Goal: Information Seeking & Learning: Learn about a topic

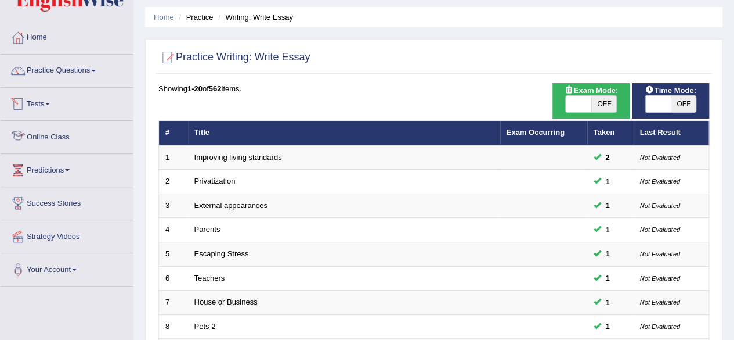
scroll to position [36, 0]
click at [59, 131] on link "Online Class" at bounding box center [67, 135] width 132 height 29
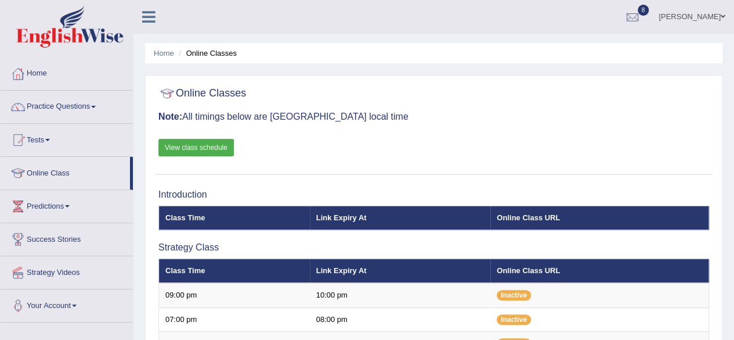
click at [212, 143] on link "View class schedule" at bounding box center [195, 147] width 75 height 17
click at [207, 148] on link "View class schedule" at bounding box center [195, 147] width 75 height 17
click at [92, 108] on link "Practice Questions" at bounding box center [67, 105] width 132 height 29
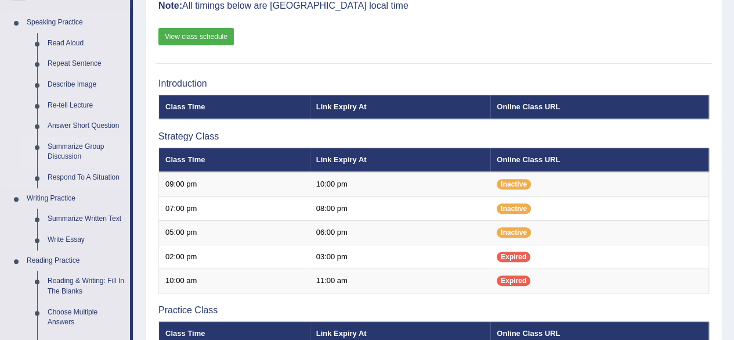
scroll to position [111, 0]
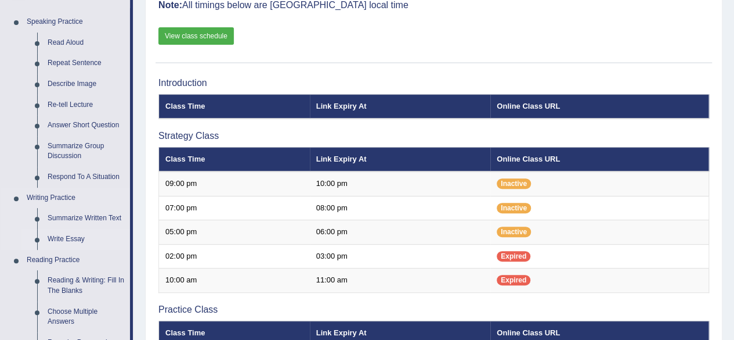
click at [67, 237] on link "Write Essay" at bounding box center [86, 239] width 88 height 21
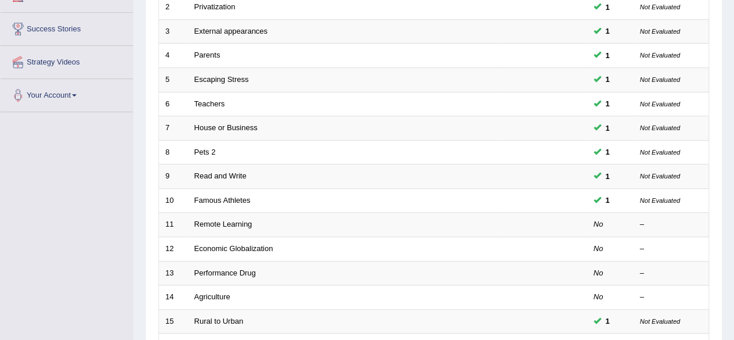
scroll to position [211, 0]
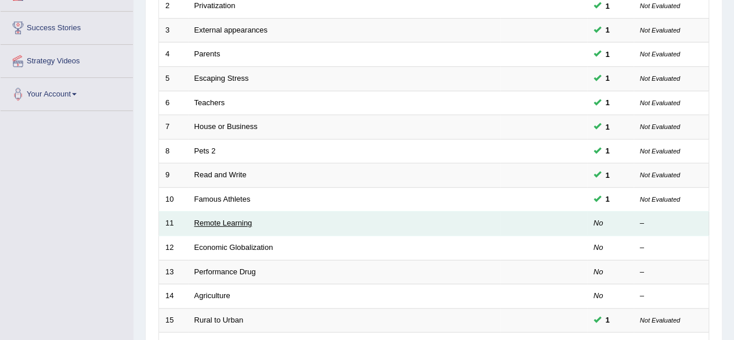
click at [226, 220] on link "Remote Learning" at bounding box center [223, 222] width 58 height 9
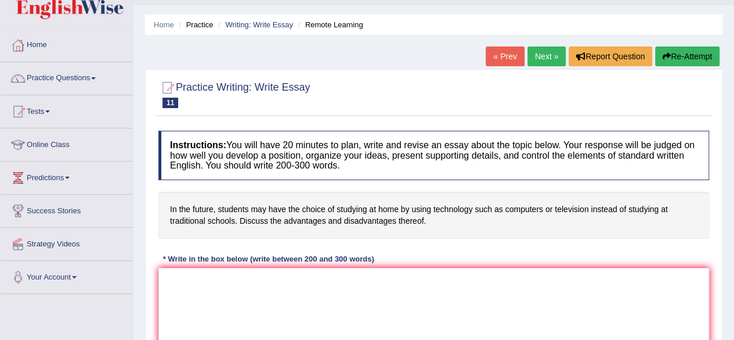
scroll to position [30, 0]
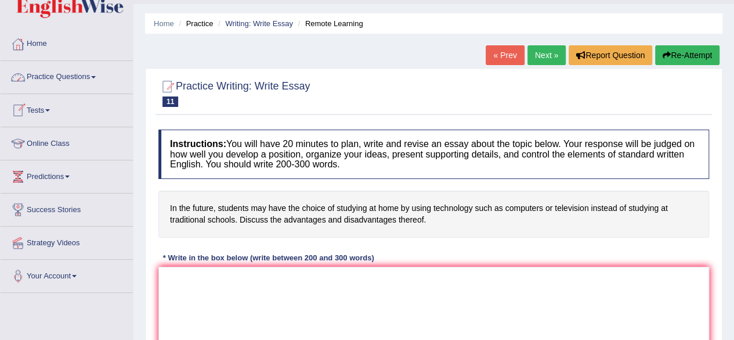
click at [96, 76] on span at bounding box center [93, 77] width 5 height 2
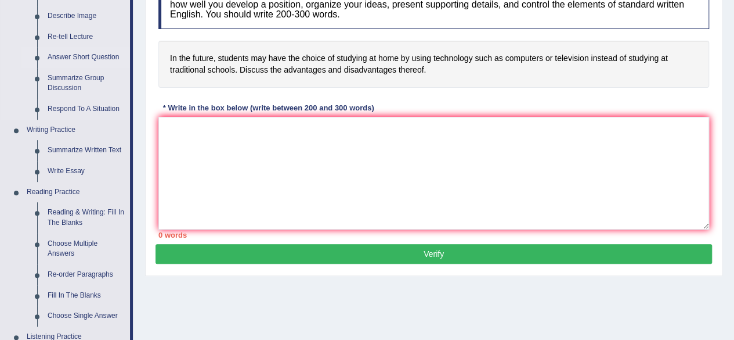
scroll to position [181, 0]
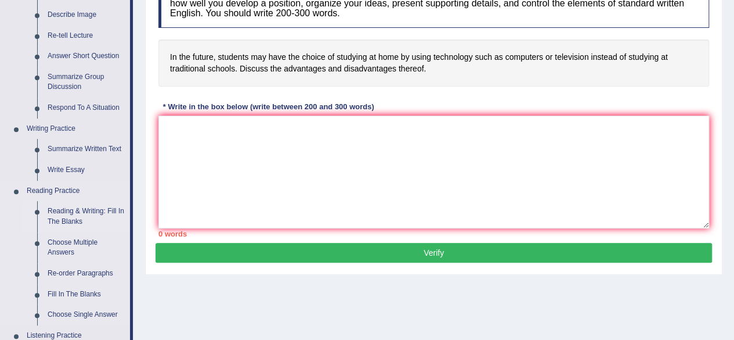
click at [85, 214] on link "Reading & Writing: Fill In The Blanks" at bounding box center [86, 216] width 88 height 31
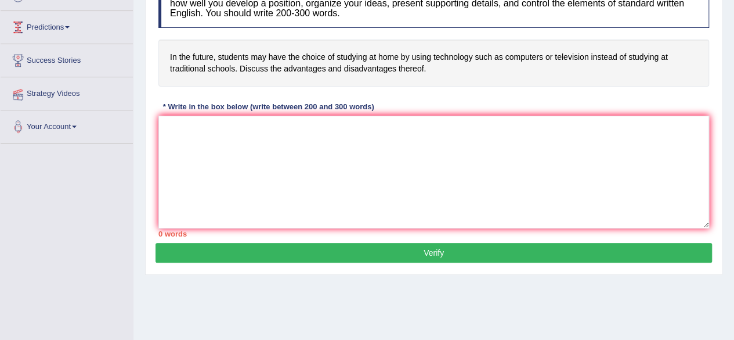
scroll to position [180, 0]
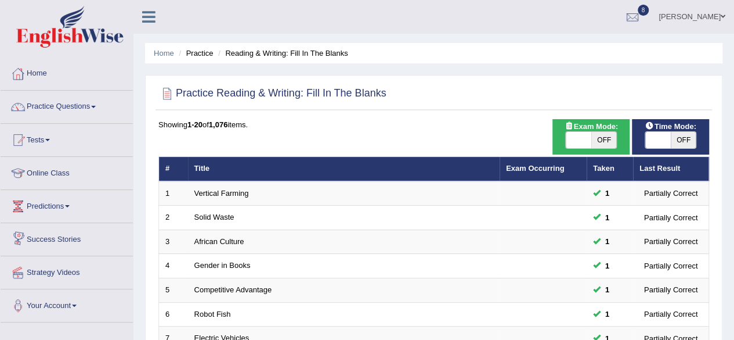
click at [572, 139] on span at bounding box center [579, 140] width 26 height 16
checkbox input "true"
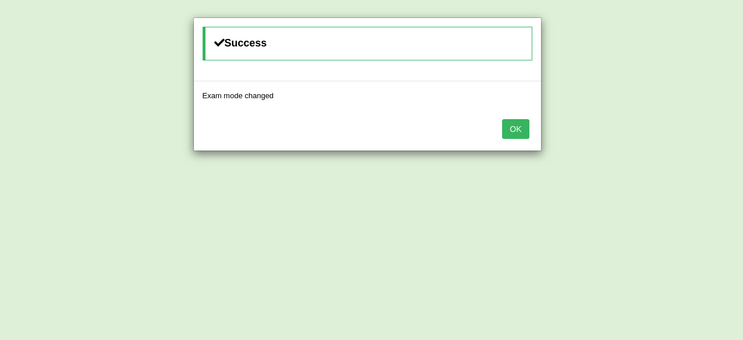
click at [511, 130] on button "OK" at bounding box center [515, 129] width 27 height 20
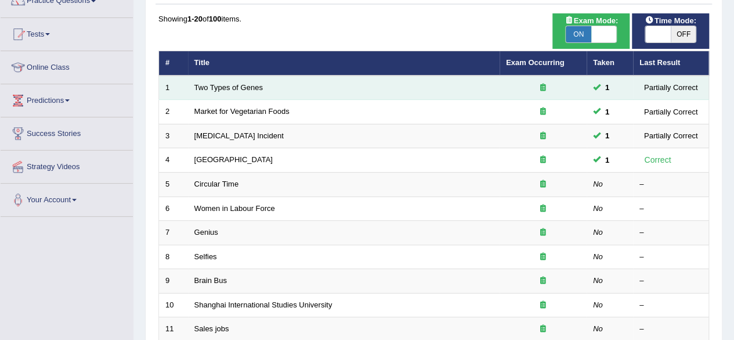
scroll to position [107, 0]
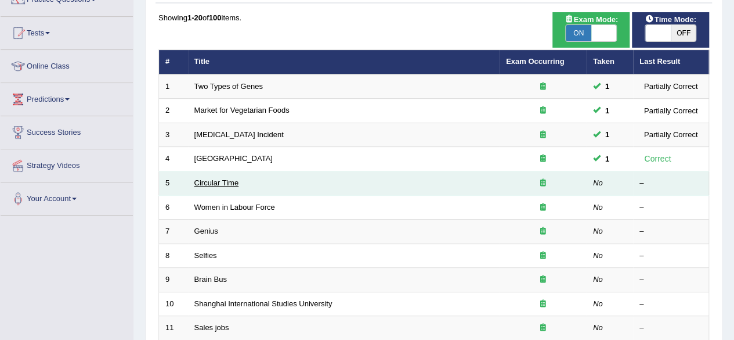
click at [217, 184] on link "Circular Time" at bounding box center [216, 182] width 45 height 9
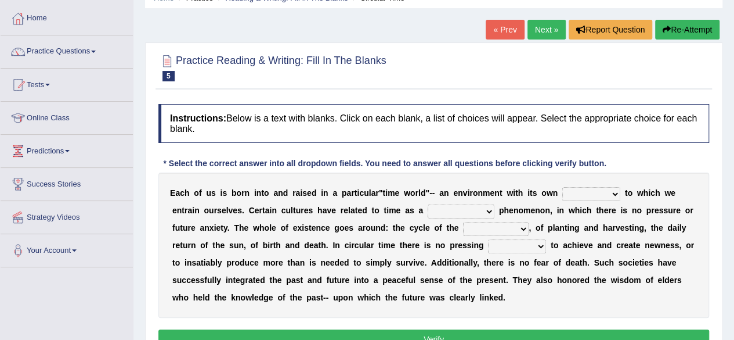
scroll to position [3, 0]
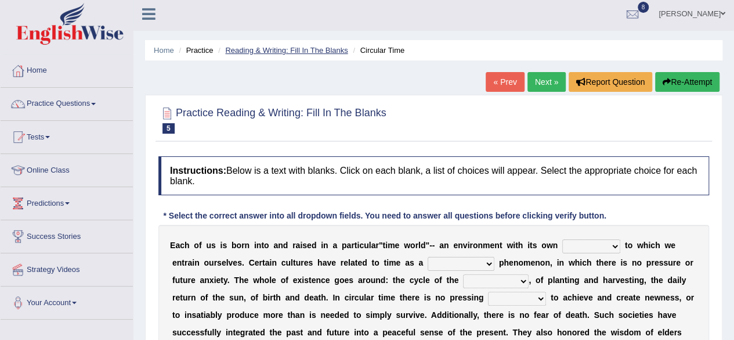
click at [258, 46] on link "Reading & Writing: Fill In The Blanks" at bounding box center [286, 50] width 122 height 9
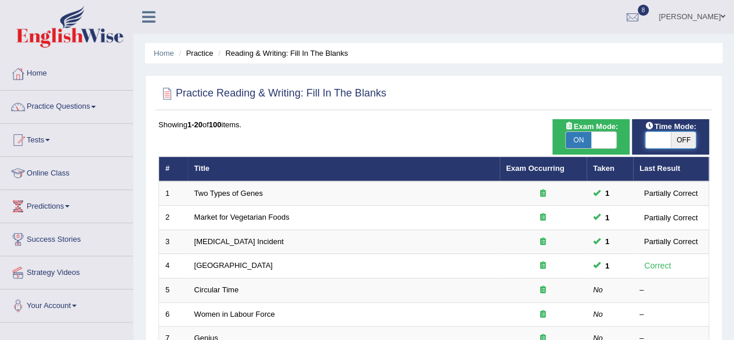
click at [651, 140] on span at bounding box center [658, 140] width 26 height 16
checkbox input "true"
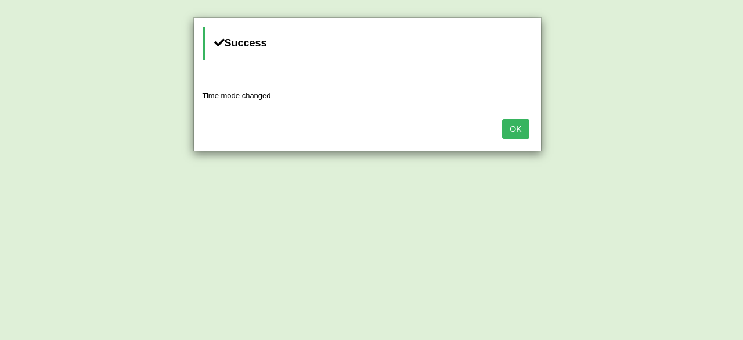
click at [512, 126] on button "OK" at bounding box center [515, 129] width 27 height 20
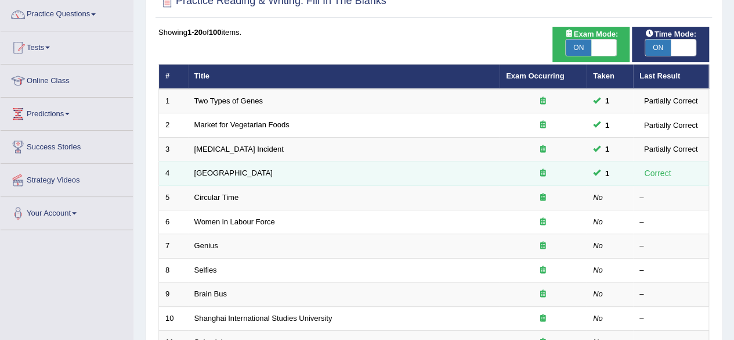
scroll to position [93, 0]
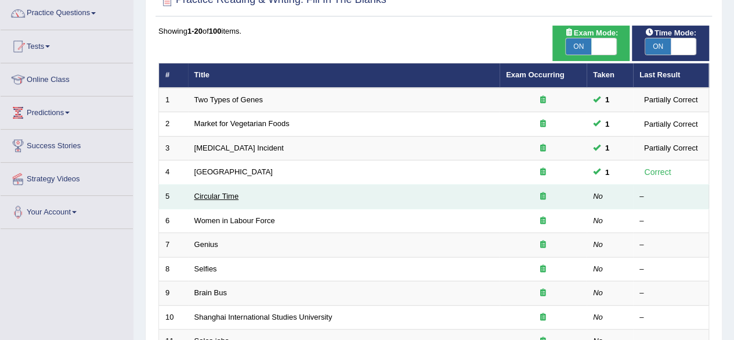
click at [210, 197] on link "Circular Time" at bounding box center [216, 196] width 45 height 9
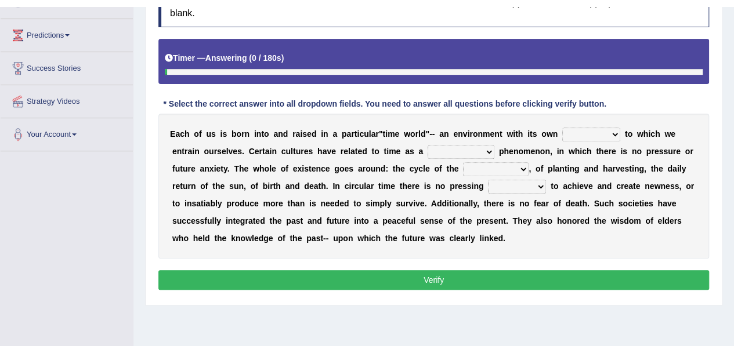
scroll to position [178, 0]
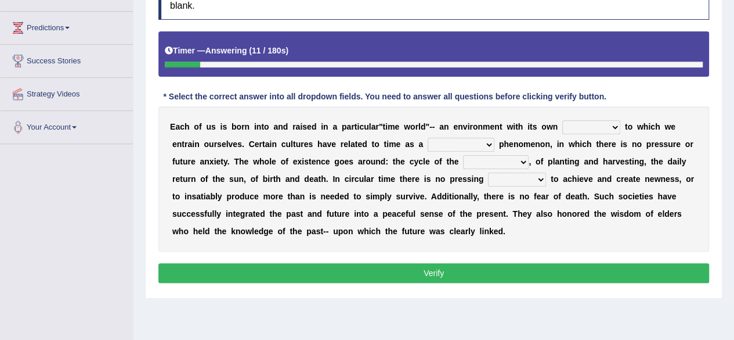
click at [615, 128] on select "area shape rhythm inclination" at bounding box center [591, 127] width 58 height 14
click at [562, 120] on select "area shape rhythm inclination" at bounding box center [591, 127] width 58 height 14
click at [616, 123] on select "area shape rhythm inclination" at bounding box center [591, 127] width 58 height 14
select select "shape"
click at [562, 120] on select "area shape rhythm inclination" at bounding box center [591, 127] width 58 height 14
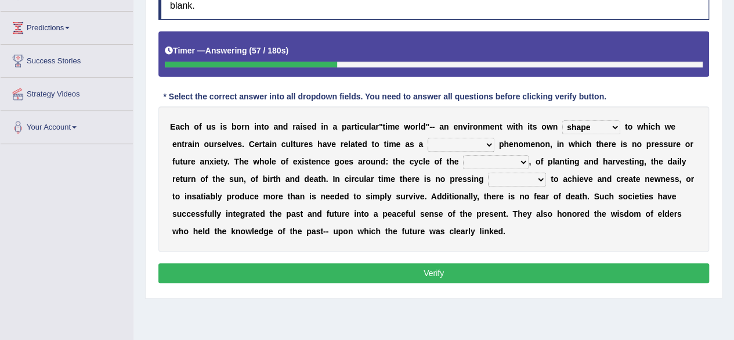
click at [485, 146] on select "cyclical conventional recycling cylindrical" at bounding box center [461, 145] width 67 height 14
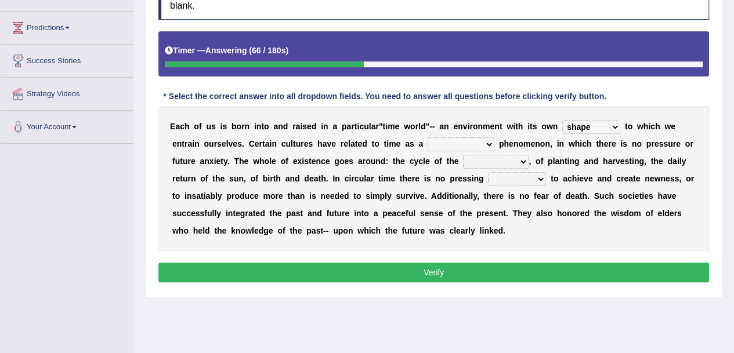
click at [485, 146] on select "cyclical conventional recycling cylindrical" at bounding box center [461, 145] width 67 height 14
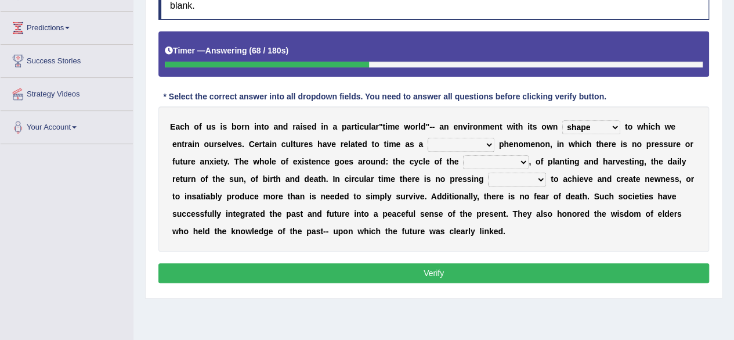
click at [486, 143] on select "cyclical conventional recycling cylindrical" at bounding box center [461, 145] width 67 height 14
select select "conventional"
click at [428, 138] on select "cyclical conventional recycling cylindrical" at bounding box center [461, 145] width 67 height 14
click at [523, 161] on select "days seasons arrangement periods" at bounding box center [496, 162] width 66 height 14
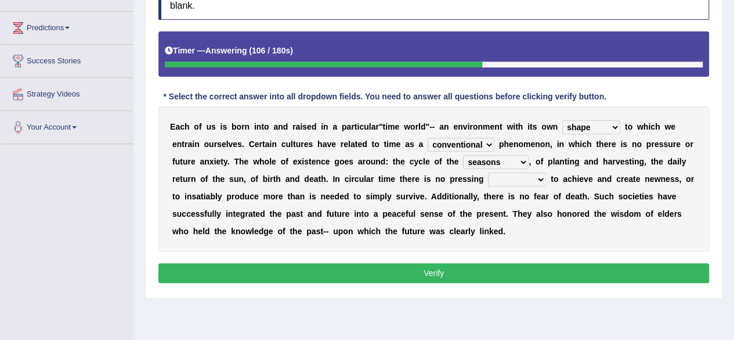
click at [463, 155] on select "days seasons arrangement periods" at bounding box center [496, 162] width 66 height 14
click at [519, 158] on select "days seasons arrangement periods" at bounding box center [496, 162] width 66 height 14
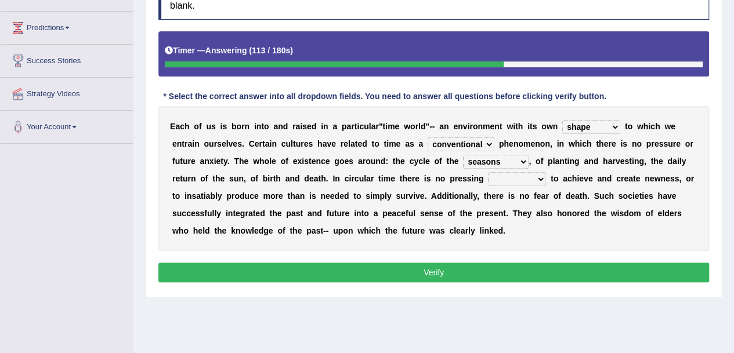
click at [514, 155] on select "days seasons arrangement periods" at bounding box center [496, 162] width 66 height 14
select select "days"
click at [463, 155] on select "days seasons arrangement periods" at bounding box center [496, 162] width 66 height 14
click at [489, 142] on select "cyclical conventional recycling cylindrical" at bounding box center [461, 145] width 67 height 14
select select "cyclical"
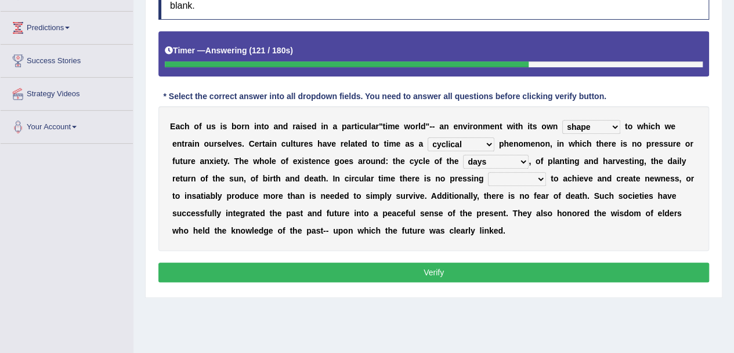
click at [428, 138] on select "cyclical conventional recycling cylindrical" at bounding box center [461, 145] width 67 height 14
click at [544, 178] on select "issue point cause need" at bounding box center [517, 179] width 58 height 14
select select "need"
click at [488, 172] on select "issue point cause need" at bounding box center [517, 179] width 58 height 14
click at [540, 182] on select "issue point cause need" at bounding box center [517, 179] width 58 height 14
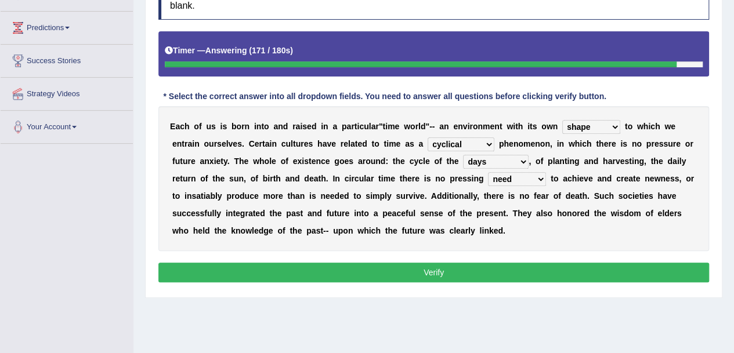
click at [580, 196] on b "t" at bounding box center [581, 196] width 3 height 9
click at [471, 266] on button "Verify" at bounding box center [433, 273] width 551 height 20
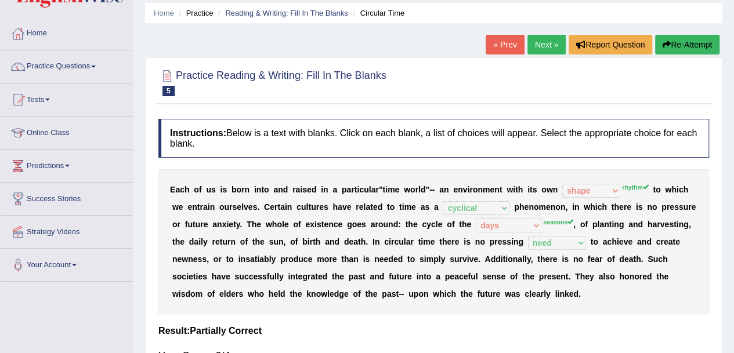
scroll to position [39, 0]
click at [544, 47] on link "Next »" at bounding box center [547, 45] width 38 height 20
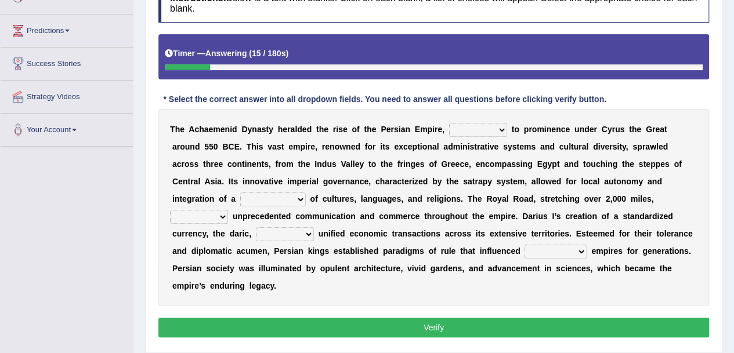
click at [497, 128] on select "directing staging ascending stumbling" at bounding box center [478, 130] width 58 height 14
select select "directing"
click at [449, 123] on select "directing staging ascending stumbling" at bounding box center [478, 130] width 58 height 14
click at [505, 130] on select "directing staging ascending stumbling" at bounding box center [478, 130] width 58 height 14
click at [529, 150] on div "T h e A c h a e m e n i d D y n a s t y h e r a l d e d t h e r i s e o f t h e…" at bounding box center [433, 207] width 551 height 197
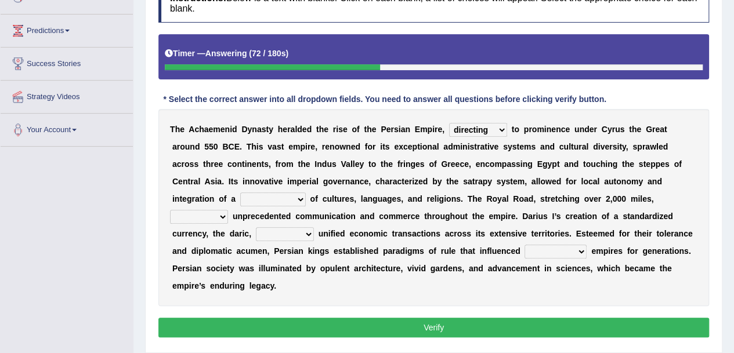
click at [503, 129] on select "directing staging ascending stumbling" at bounding box center [478, 130] width 58 height 14
click at [550, 143] on b "d" at bounding box center [552, 146] width 5 height 9
click at [300, 196] on select "construction separation magnitude multitude" at bounding box center [273, 200] width 66 height 14
click at [240, 193] on select "construction separation magnitude multitude" at bounding box center [273, 200] width 66 height 14
click at [297, 201] on select "construction separation magnitude multitude" at bounding box center [273, 200] width 66 height 14
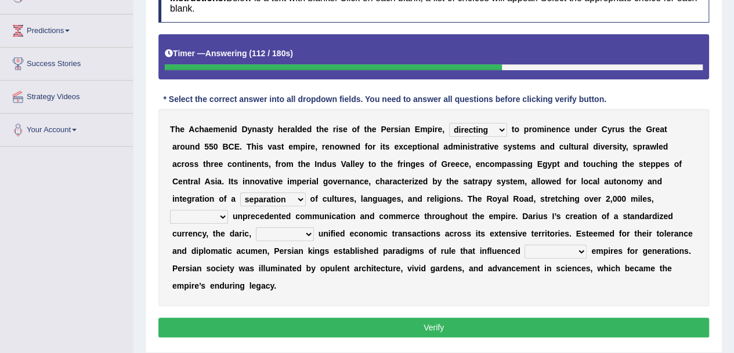
select select "construction"
click at [240, 193] on select "construction separation magnitude multitude" at bounding box center [273, 200] width 66 height 14
click at [299, 201] on select "construction separation magnitude multitude" at bounding box center [273, 200] width 66 height 14
click at [341, 221] on div "T h e A c h a e m e n i d D y n a s t y h e r a l d e d t h e r i s e o f t h e…" at bounding box center [433, 207] width 551 height 197
click at [219, 214] on select "scattered united aimed facilitated" at bounding box center [199, 217] width 58 height 14
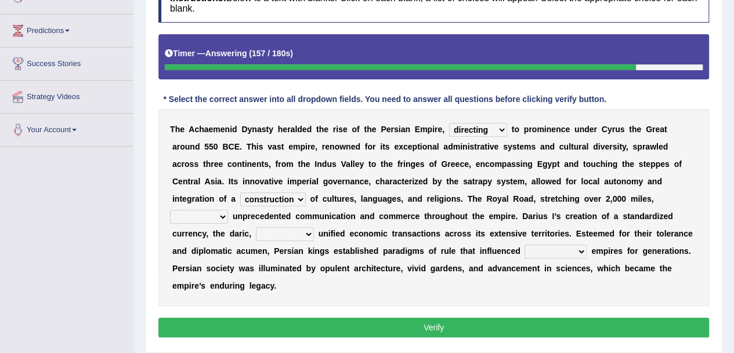
select select "scattered"
click at [170, 210] on select "scattered united aimed facilitated" at bounding box center [199, 217] width 58 height 14
click at [309, 235] on select "moreover wherein further so" at bounding box center [285, 235] width 58 height 14
click at [219, 218] on select "scattered united aimed facilitated" at bounding box center [199, 217] width 58 height 14
click at [311, 233] on select "moreover wherein further so" at bounding box center [285, 235] width 58 height 14
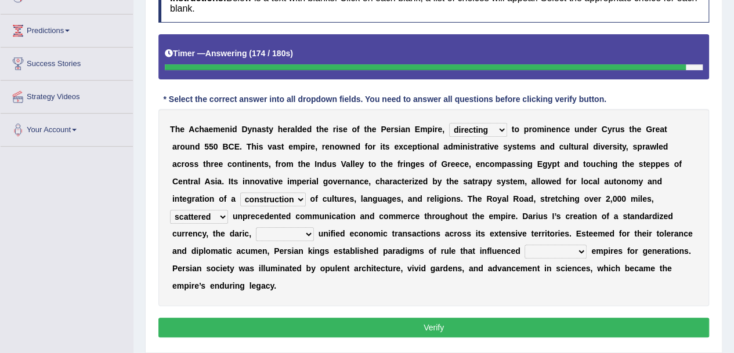
click at [341, 270] on b "e" at bounding box center [339, 268] width 5 height 9
click at [297, 234] on select "moreover wherein further so" at bounding box center [285, 235] width 58 height 14
select select "moreover"
click at [256, 228] on select "moreover wherein further so" at bounding box center [285, 235] width 58 height 14
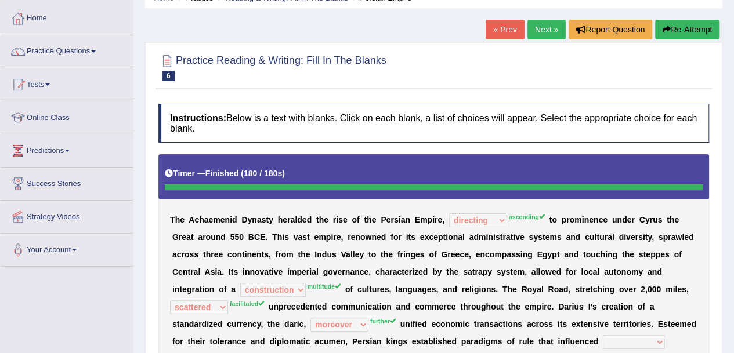
scroll to position [54, 0]
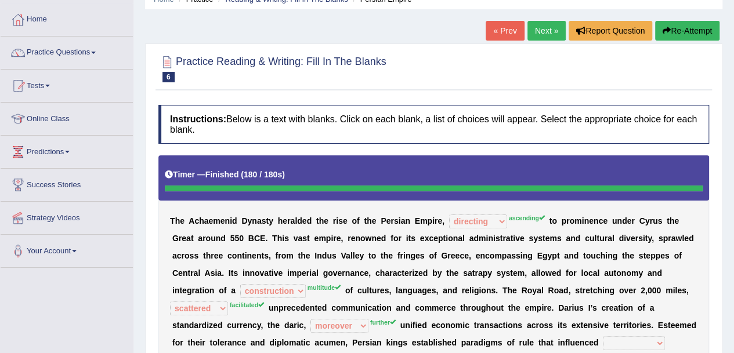
click at [539, 33] on link "Next »" at bounding box center [547, 31] width 38 height 20
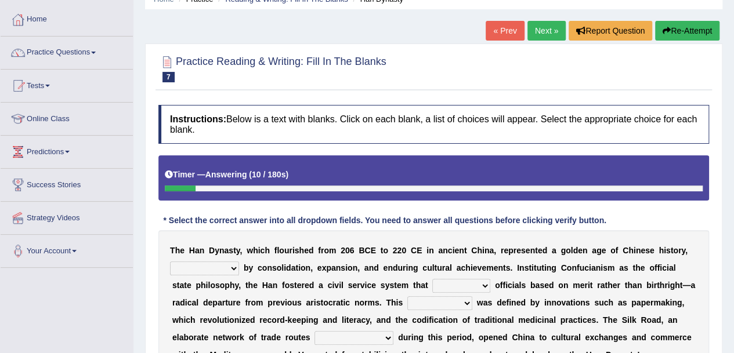
scroll to position [53, 0]
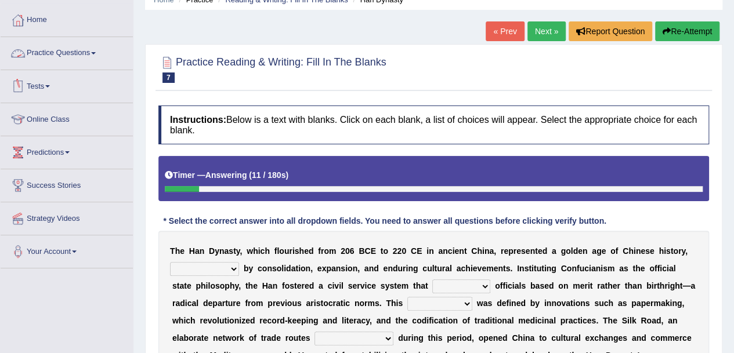
click at [47, 82] on link "Tests" at bounding box center [67, 84] width 132 height 29
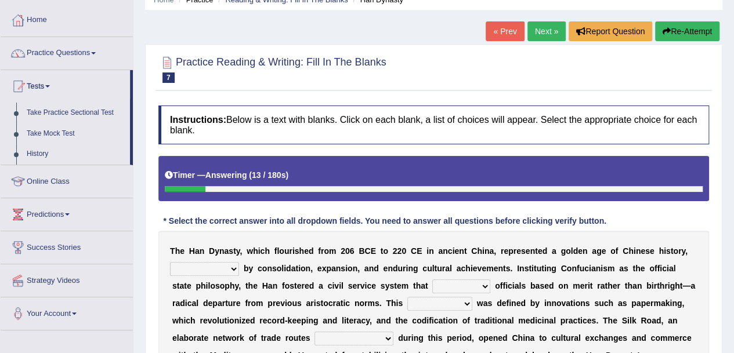
click at [63, 109] on link "Take Practice Sectional Test" at bounding box center [75, 113] width 109 height 21
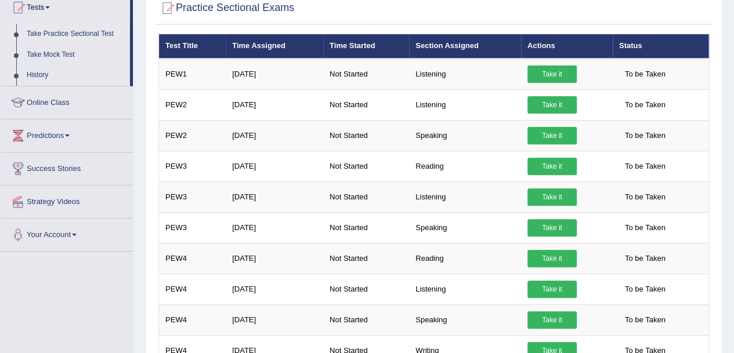
click at [545, 164] on link "Take it" at bounding box center [552, 166] width 49 height 17
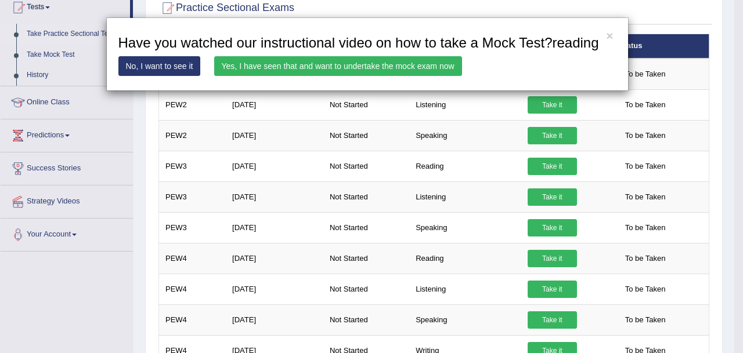
click at [400, 64] on link "Yes, I have seen that and want to undertake the mock exam now" at bounding box center [338, 66] width 248 height 20
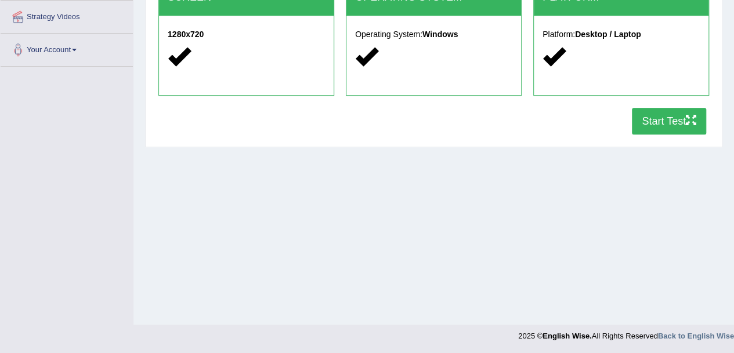
click at [677, 120] on button "Start Test" at bounding box center [669, 121] width 74 height 27
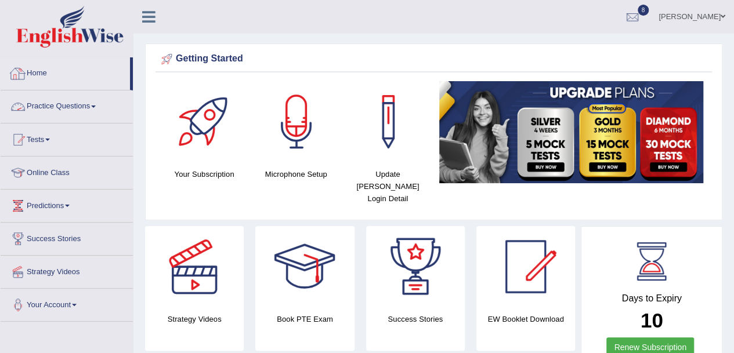
click at [99, 107] on link "Practice Questions" at bounding box center [67, 105] width 132 height 29
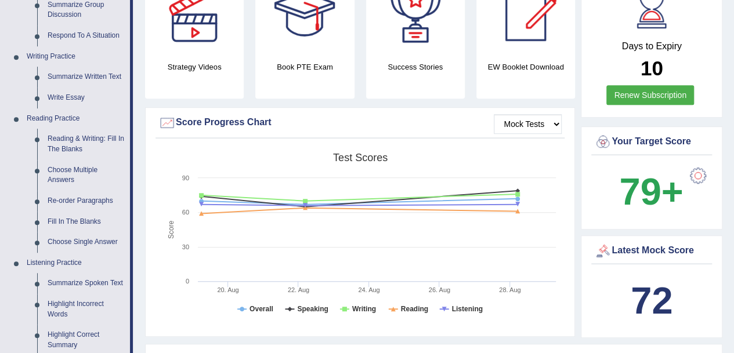
scroll to position [254, 0]
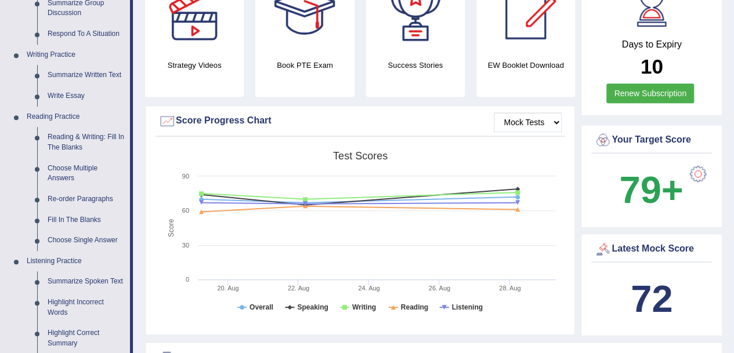
click at [71, 219] on link "Fill In The Blanks" at bounding box center [86, 220] width 88 height 21
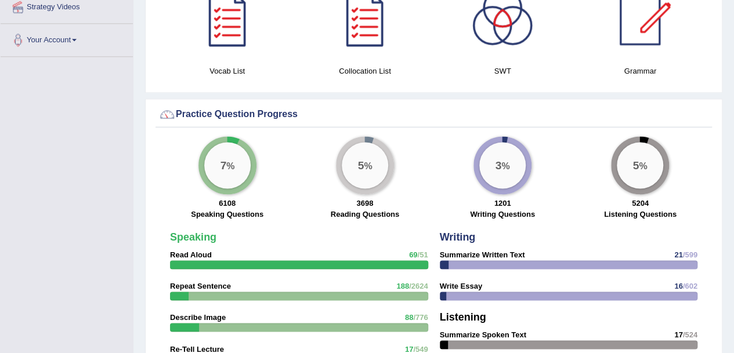
scroll to position [751, 0]
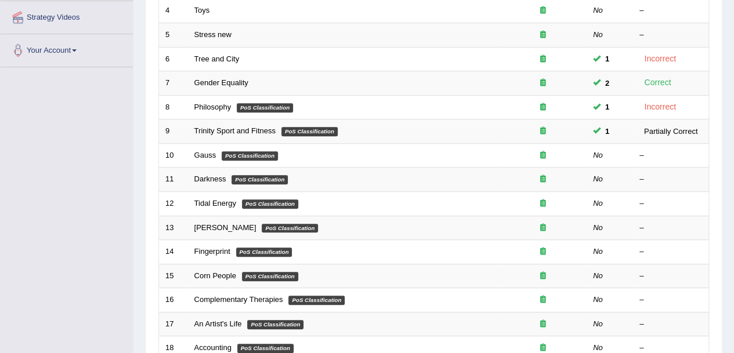
scroll to position [248, 0]
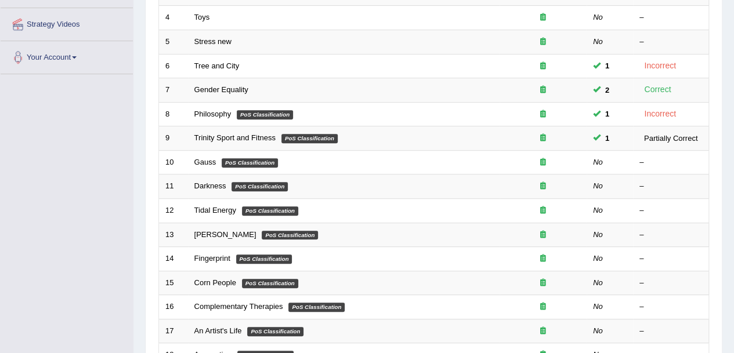
click at [202, 158] on link "Gauss" at bounding box center [205, 162] width 22 height 9
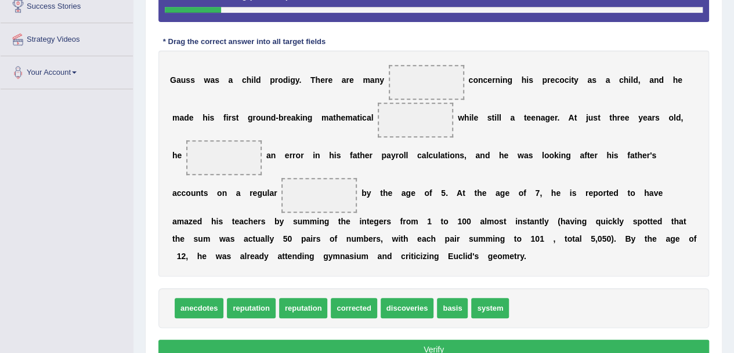
scroll to position [233, 0]
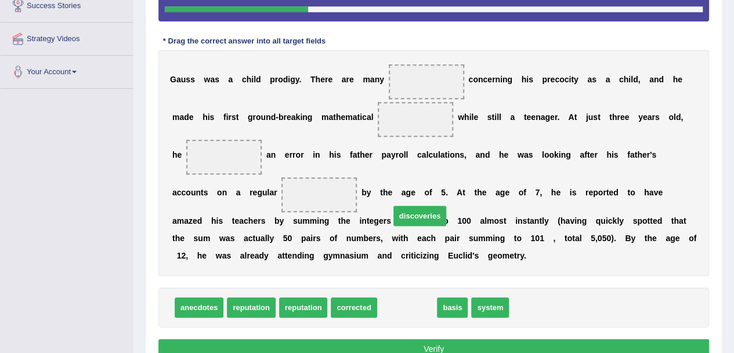
drag, startPoint x: 403, startPoint y: 312, endPoint x: 411, endPoint y: 243, distance: 69.0
click at [411, 226] on span "discoveries" at bounding box center [420, 216] width 53 height 20
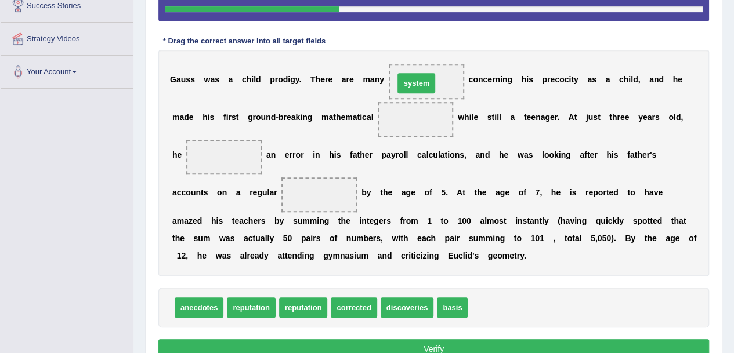
drag, startPoint x: 498, startPoint y: 308, endPoint x: 429, endPoint y: 88, distance: 230.6
click at [456, 312] on span "basis" at bounding box center [452, 308] width 31 height 20
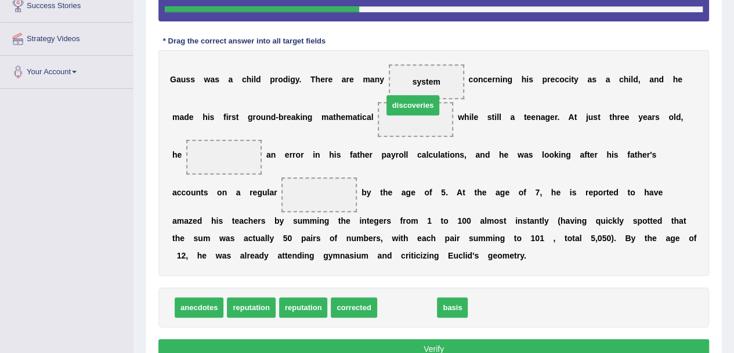
drag, startPoint x: 413, startPoint y: 311, endPoint x: 434, endPoint y: 93, distance: 218.1
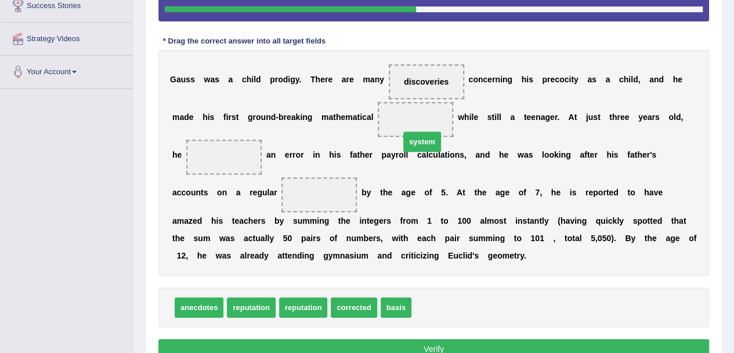
drag, startPoint x: 432, startPoint y: 304, endPoint x: 450, endPoint y: 244, distance: 61.9
click at [441, 152] on span "system" at bounding box center [422, 142] width 38 height 20
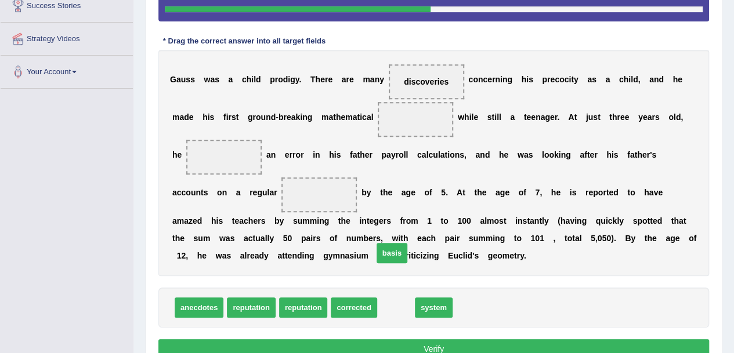
drag, startPoint x: 395, startPoint y: 306, endPoint x: 382, endPoint y: 277, distance: 31.9
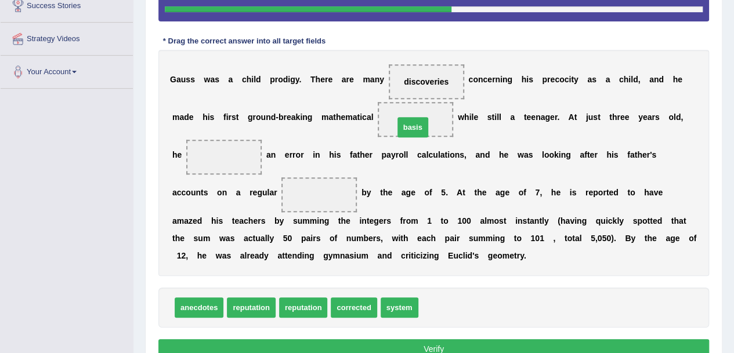
drag, startPoint x: 435, startPoint y: 305, endPoint x: 411, endPoint y: 124, distance: 182.7
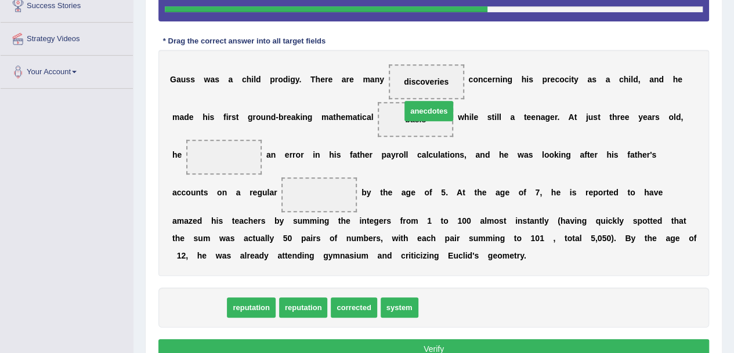
drag, startPoint x: 188, startPoint y: 308, endPoint x: 405, endPoint y: 119, distance: 288.0
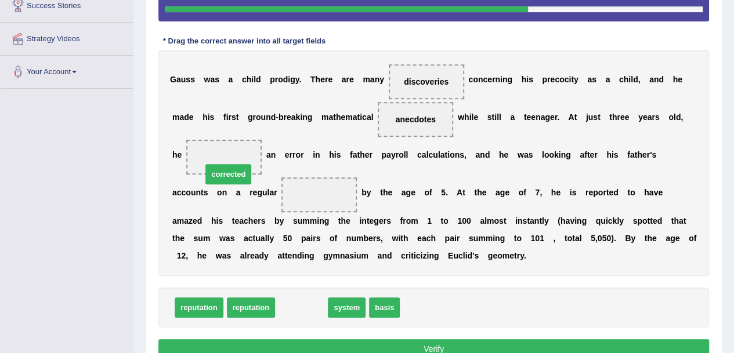
drag, startPoint x: 304, startPoint y: 305, endPoint x: 226, endPoint y: 155, distance: 169.3
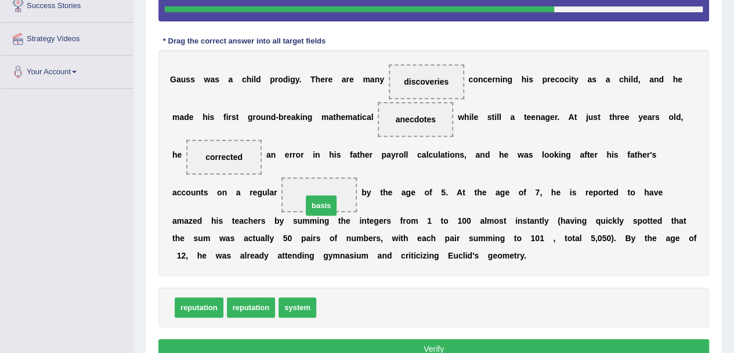
drag, startPoint x: 337, startPoint y: 304, endPoint x: 322, endPoint y: 187, distance: 117.6
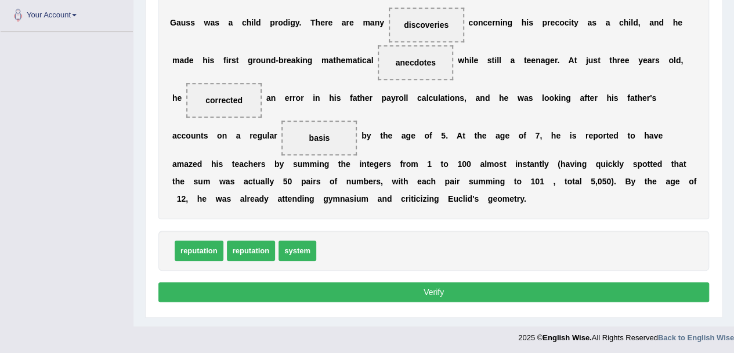
click at [420, 292] on button "Verify" at bounding box center [433, 293] width 551 height 20
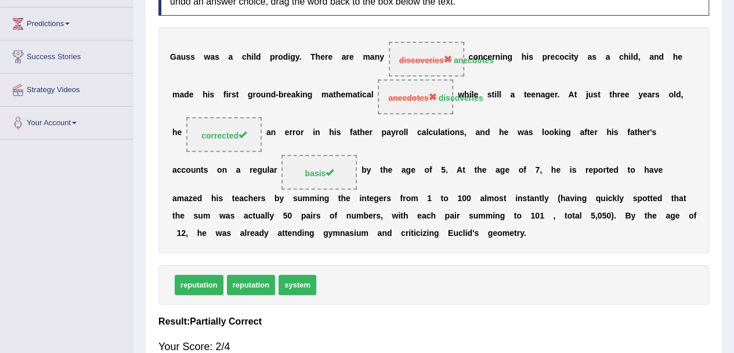
scroll to position [261, 0]
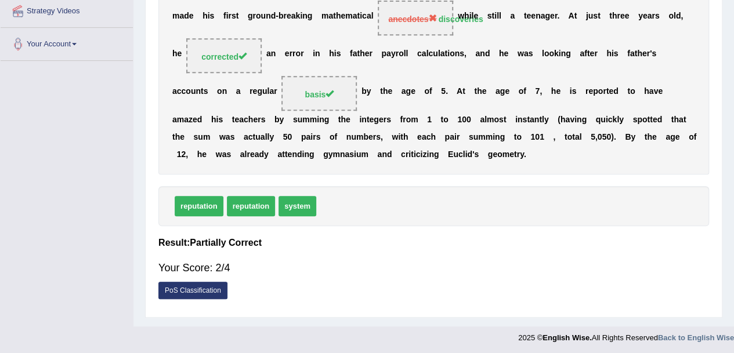
click at [190, 287] on link "PoS Classification" at bounding box center [192, 290] width 69 height 17
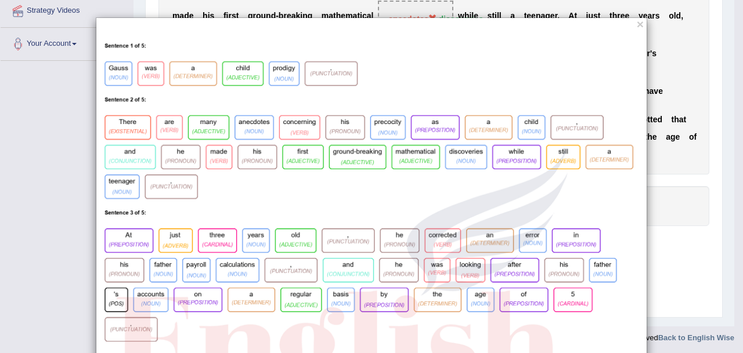
click at [665, 242] on div "×" at bounding box center [371, 320] width 743 height 607
click at [637, 25] on button "×" at bounding box center [640, 24] width 7 height 12
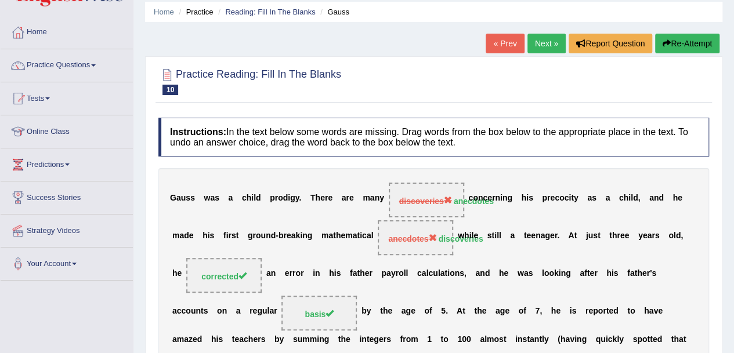
scroll to position [40, 0]
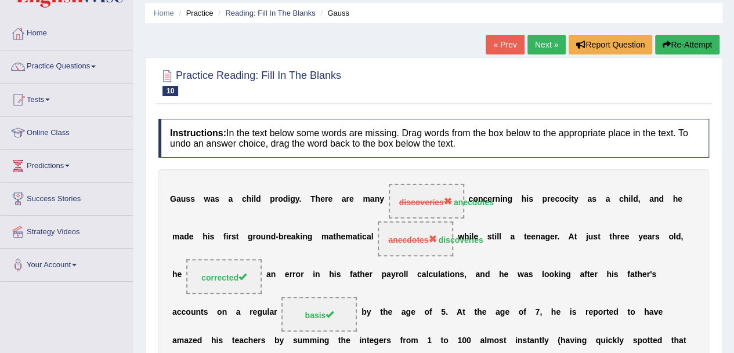
click at [537, 37] on link "Next »" at bounding box center [547, 45] width 38 height 20
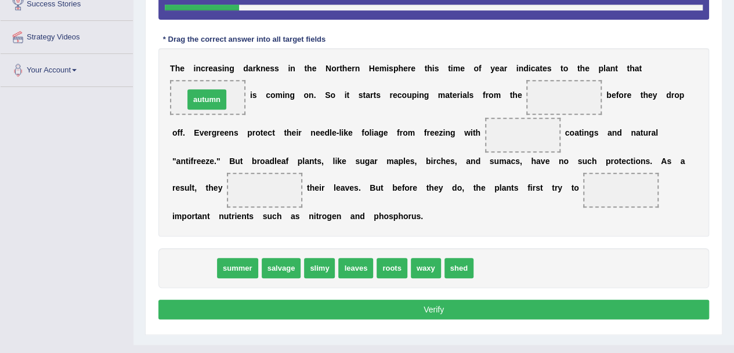
drag, startPoint x: 195, startPoint y: 270, endPoint x: 208, endPoint y: 100, distance: 170.0
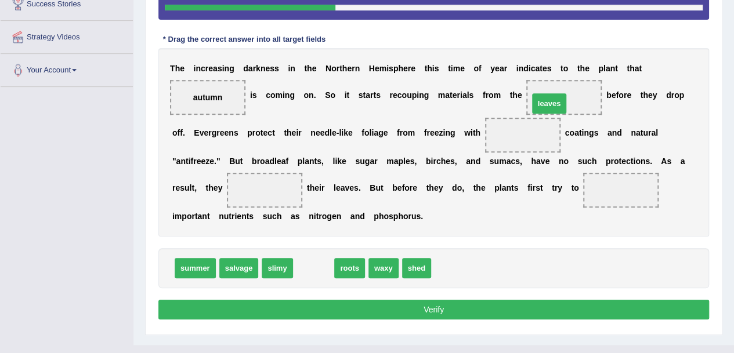
drag, startPoint x: 307, startPoint y: 267, endPoint x: 557, endPoint y: 95, distance: 303.5
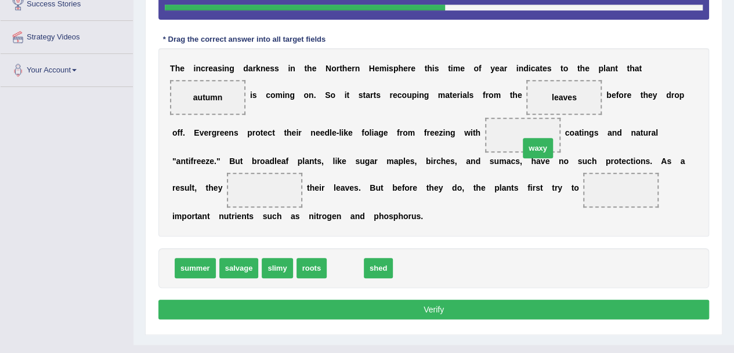
drag, startPoint x: 347, startPoint y: 266, endPoint x: 525, endPoint y: 131, distance: 223.2
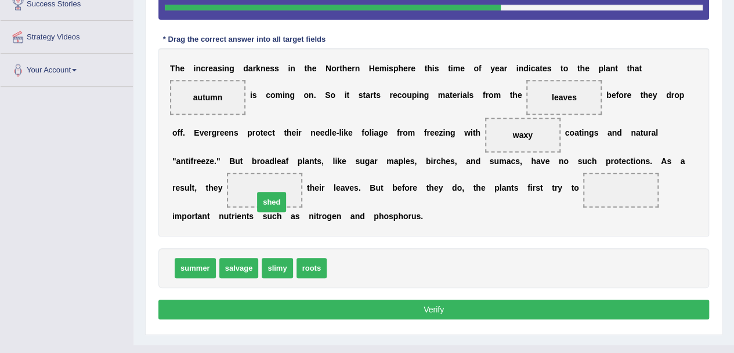
drag, startPoint x: 346, startPoint y: 264, endPoint x: 258, endPoint y: 183, distance: 119.6
drag, startPoint x: 553, startPoint y: 103, endPoint x: 605, endPoint y: 163, distance: 79.8
click at [605, 163] on div "T h e i n c r e a s i n g d a r k n e s s i n t h e N o r t h e r n H e m i s p…" at bounding box center [433, 142] width 551 height 189
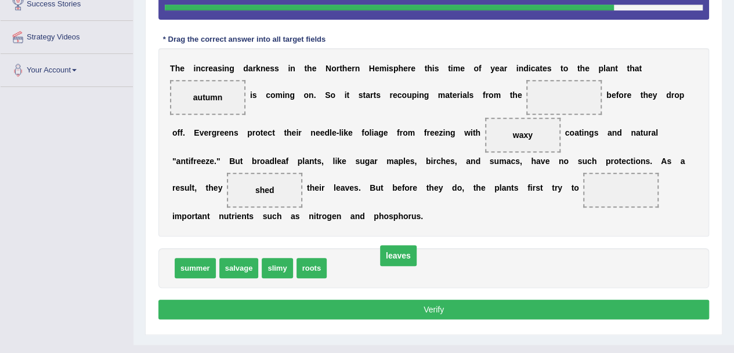
drag, startPoint x: 571, startPoint y: 91, endPoint x: 377, endPoint y: 259, distance: 256.7
drag, startPoint x: 353, startPoint y: 265, endPoint x: 621, endPoint y: 192, distance: 278.1
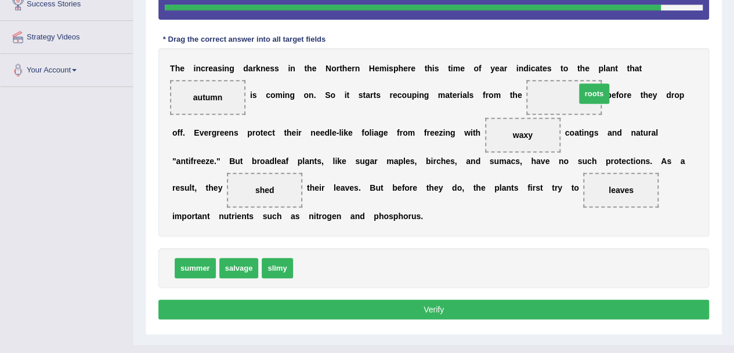
drag, startPoint x: 313, startPoint y: 268, endPoint x: 597, endPoint y: 92, distance: 333.9
click at [375, 304] on button "Verify" at bounding box center [433, 310] width 551 height 20
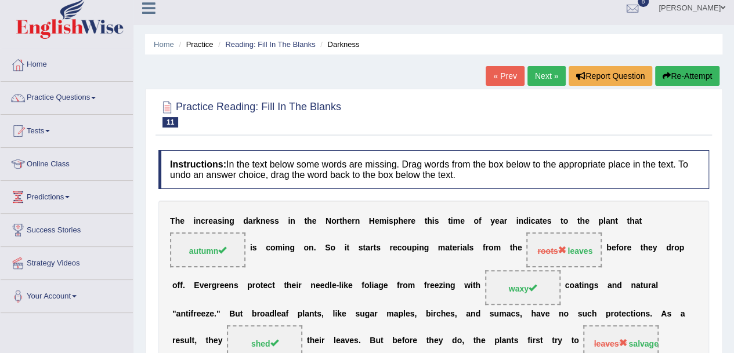
scroll to position [2, 0]
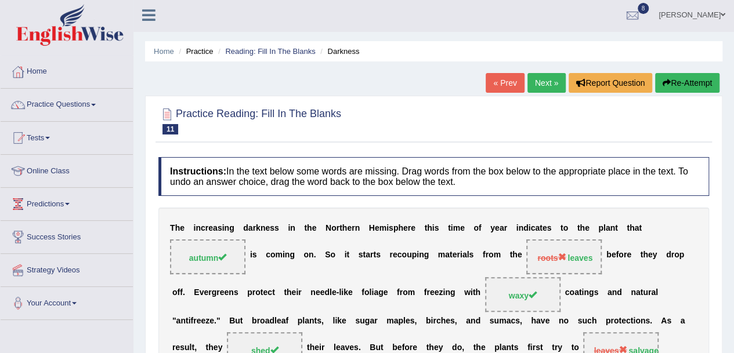
click at [536, 78] on link "Next »" at bounding box center [547, 83] width 38 height 20
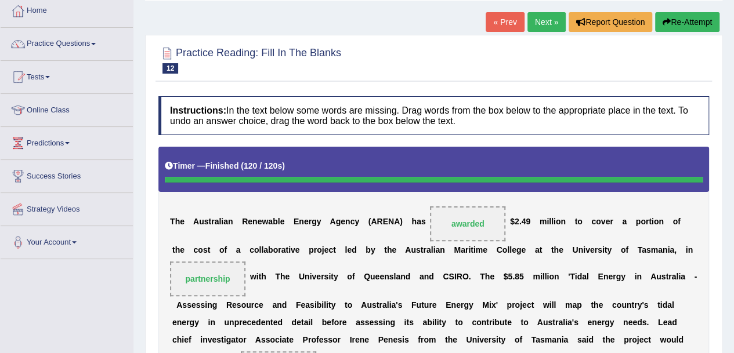
scroll to position [63, 0]
click at [50, 77] on span at bounding box center [47, 77] width 5 height 2
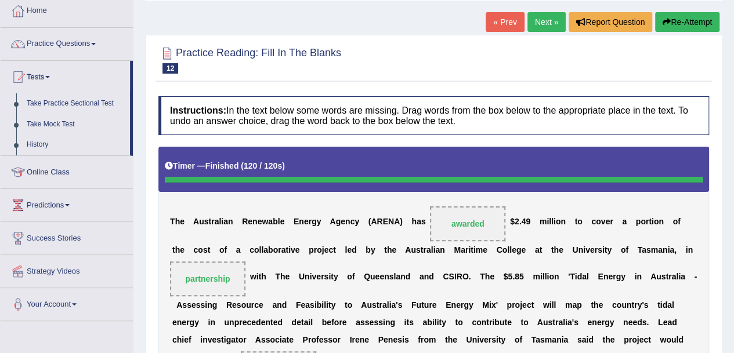
click at [33, 145] on link "History" at bounding box center [75, 145] width 109 height 21
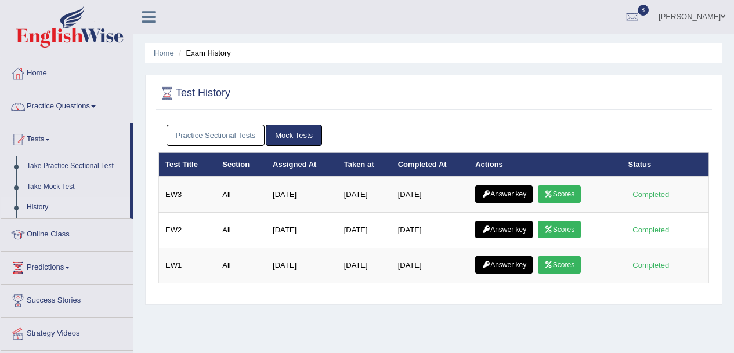
click at [234, 127] on link "Practice Sectional Tests" at bounding box center [216, 135] width 99 height 21
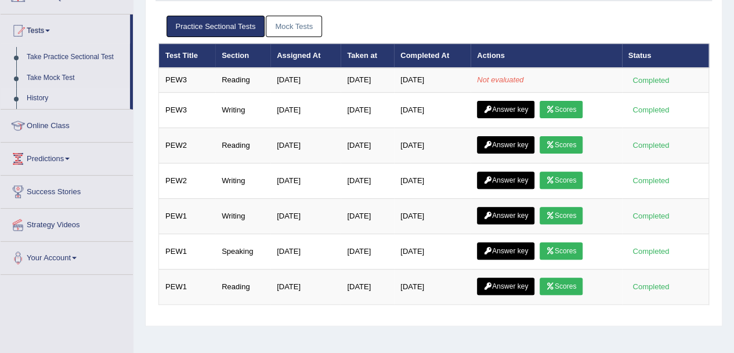
scroll to position [110, 0]
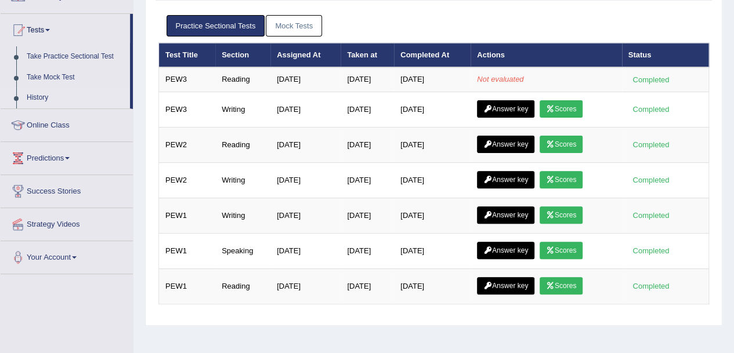
click at [57, 76] on link "Take Mock Test" at bounding box center [75, 77] width 109 height 21
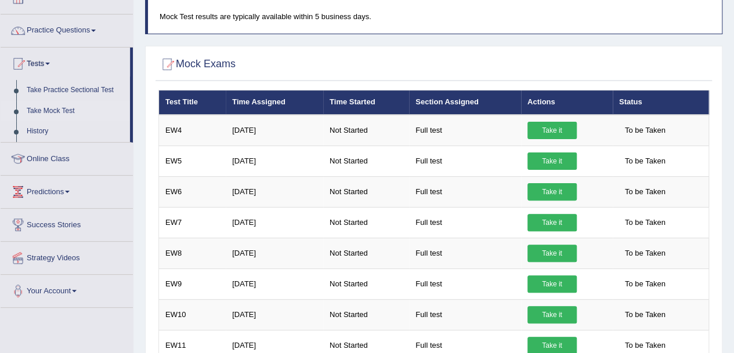
scroll to position [77, 0]
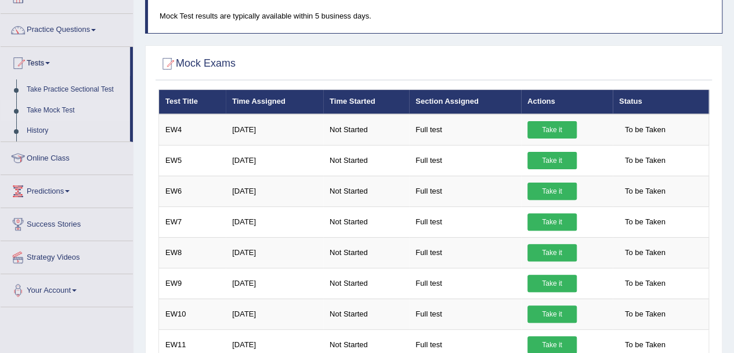
click at [60, 84] on link "Take Practice Sectional Test" at bounding box center [75, 90] width 109 height 21
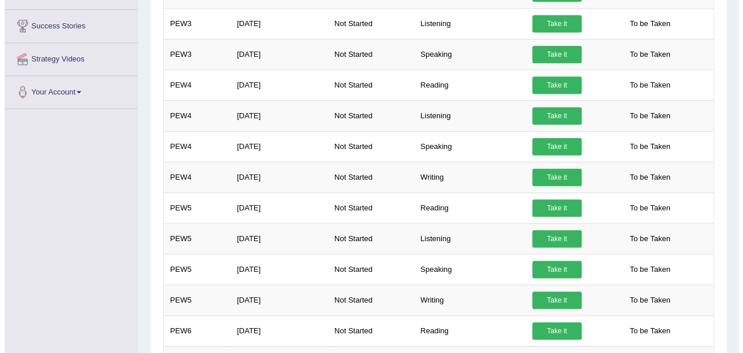
scroll to position [276, 0]
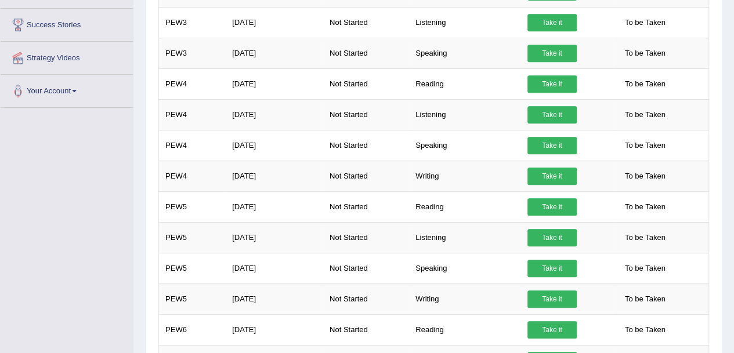
click at [541, 172] on link "Take it" at bounding box center [552, 176] width 49 height 17
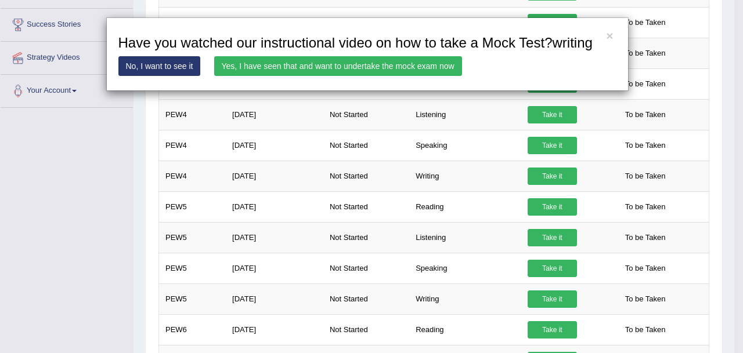
click at [406, 68] on link "Yes, I have seen that and want to undertake the mock exam now" at bounding box center [338, 66] width 248 height 20
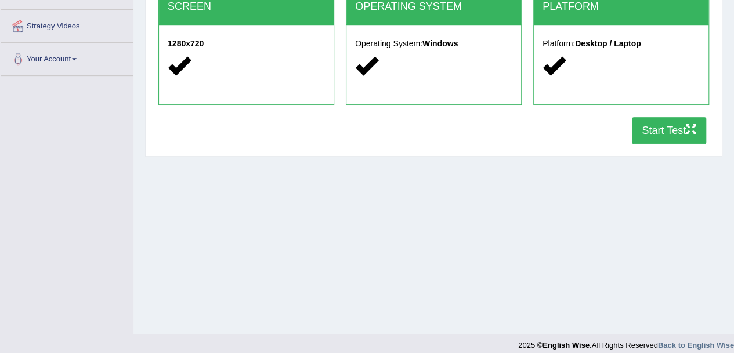
click at [671, 133] on button "Start Test" at bounding box center [669, 130] width 74 height 27
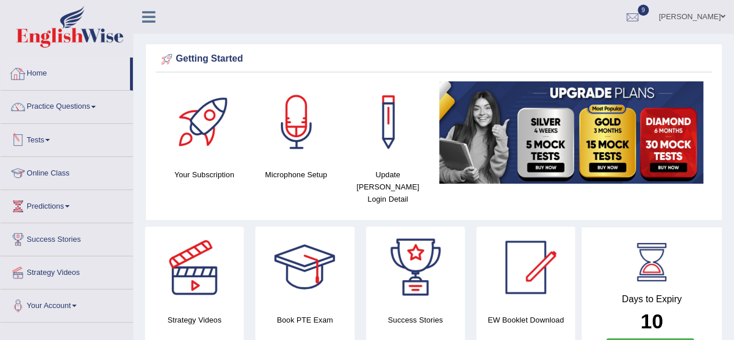
click at [53, 136] on link "Tests" at bounding box center [67, 138] width 132 height 29
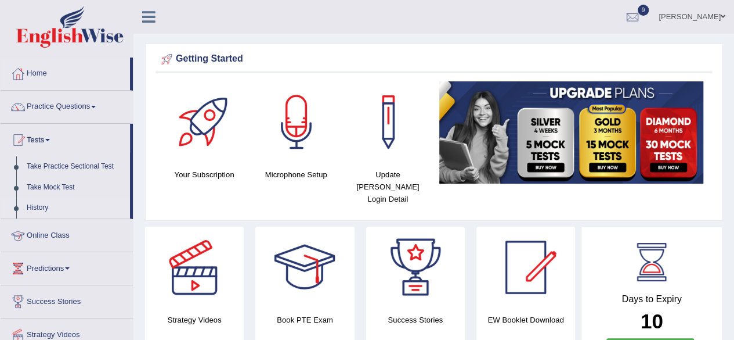
click at [37, 207] on link "History" at bounding box center [75, 207] width 109 height 21
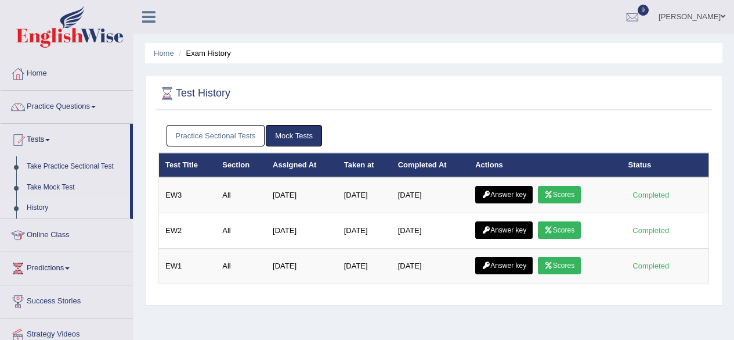
click at [243, 135] on link "Practice Sectional Tests" at bounding box center [216, 135] width 99 height 21
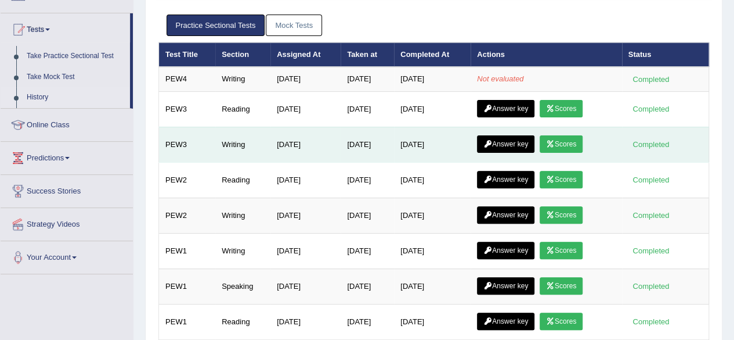
scroll to position [111, 0]
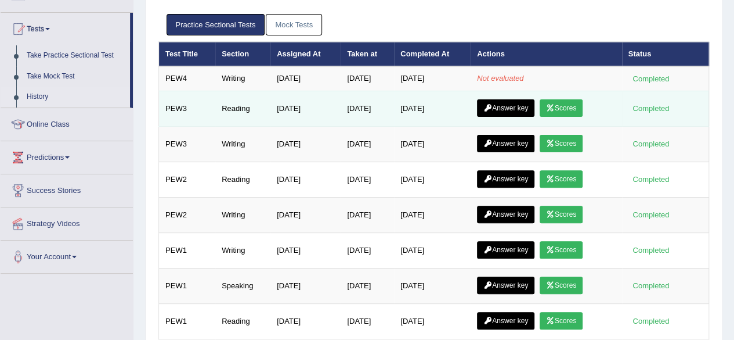
click at [560, 103] on link "Scores" at bounding box center [561, 107] width 43 height 17
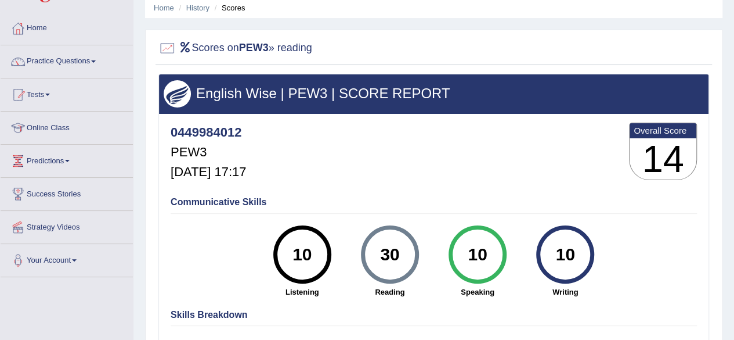
scroll to position [42, 0]
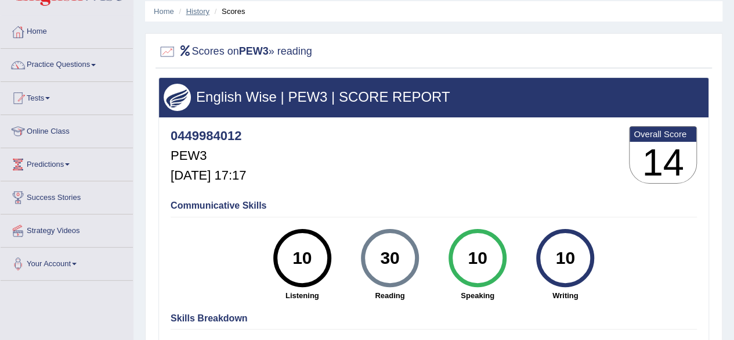
click at [200, 7] on link "History" at bounding box center [197, 11] width 23 height 9
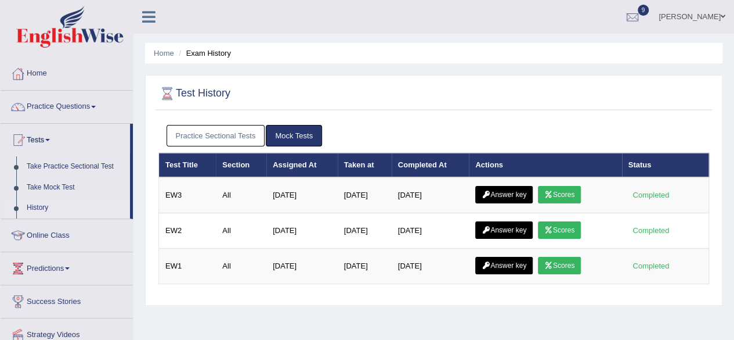
click at [239, 136] on link "Practice Sectional Tests" at bounding box center [216, 135] width 99 height 21
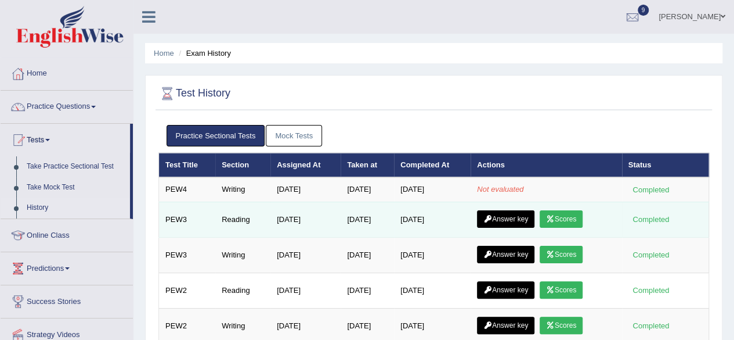
click at [517, 214] on link "Answer key" at bounding box center [505, 218] width 57 height 17
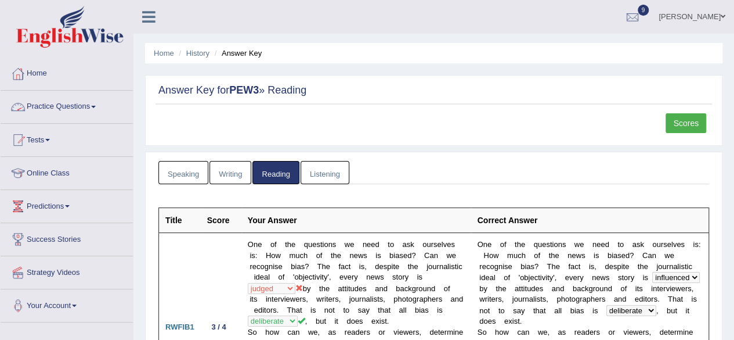
click at [96, 106] on span at bounding box center [93, 107] width 5 height 2
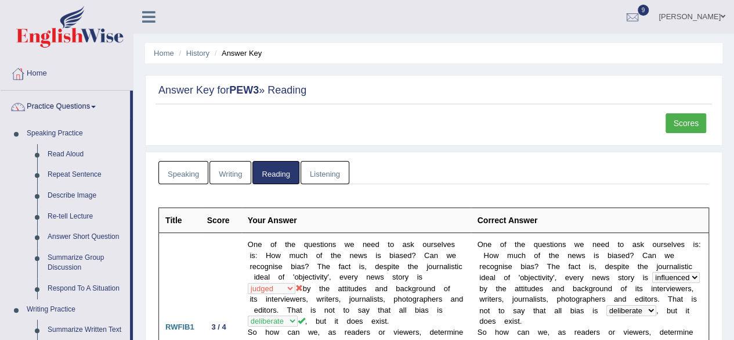
click at [100, 110] on link "Practice Questions" at bounding box center [65, 105] width 129 height 29
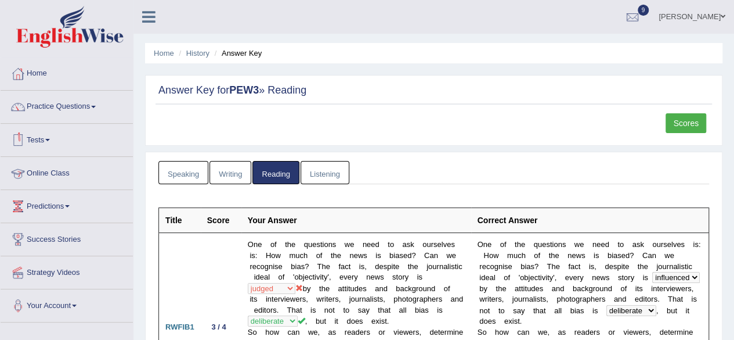
click at [56, 142] on link "Tests" at bounding box center [67, 138] width 132 height 29
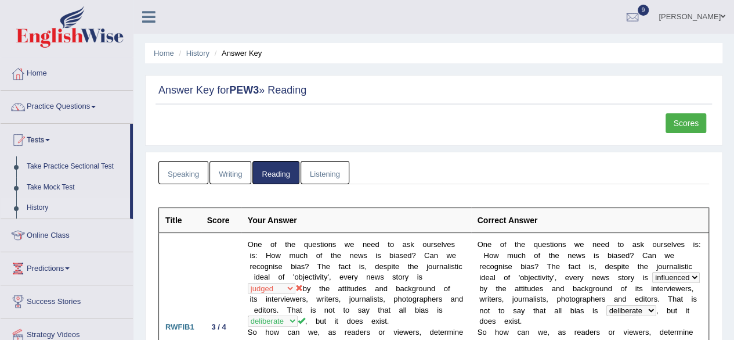
click at [44, 204] on link "History" at bounding box center [75, 207] width 109 height 21
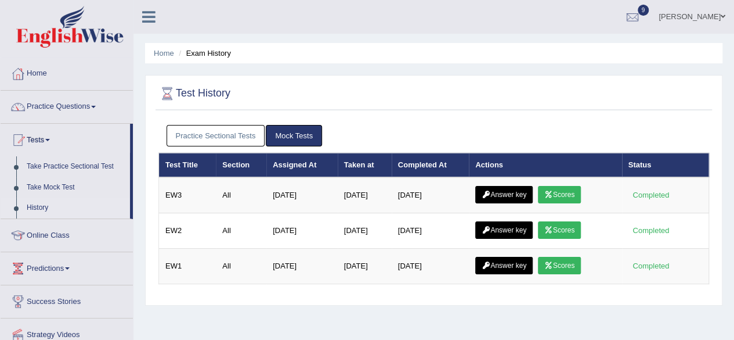
click at [227, 132] on link "Practice Sectional Tests" at bounding box center [216, 135] width 99 height 21
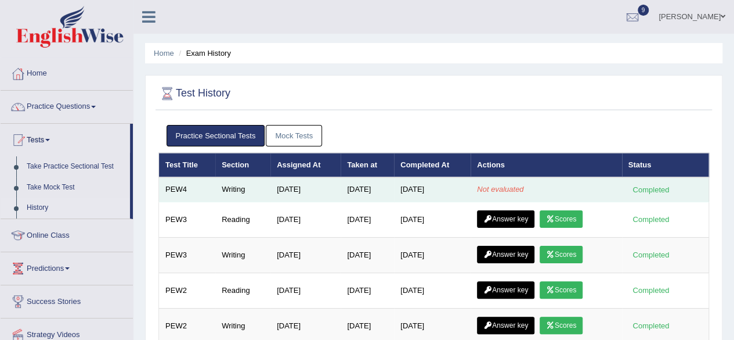
click at [297, 187] on td "Jul 8, 2025" at bounding box center [305, 189] width 70 height 24
click at [655, 186] on div "Completed" at bounding box center [651, 189] width 45 height 12
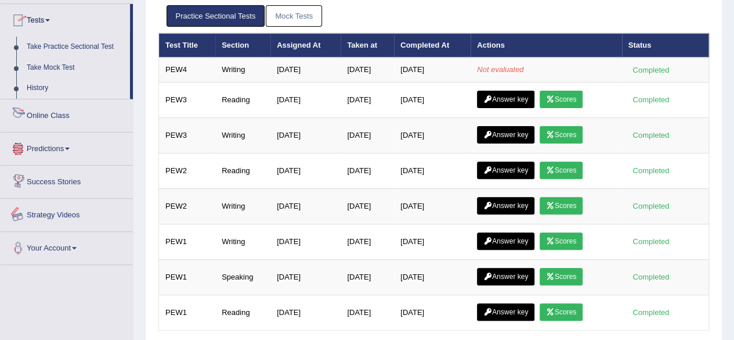
scroll to position [120, 0]
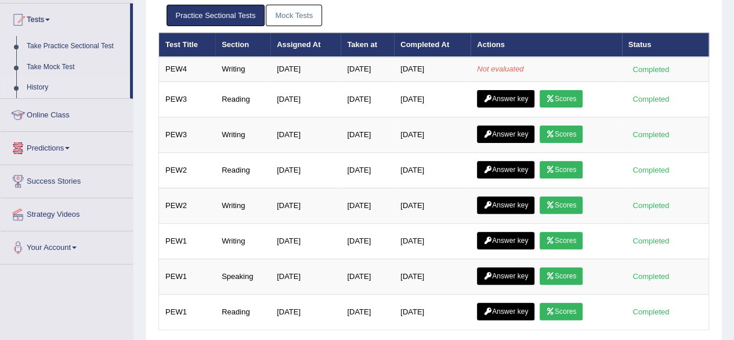
click at [68, 114] on link "Online Class" at bounding box center [67, 113] width 132 height 29
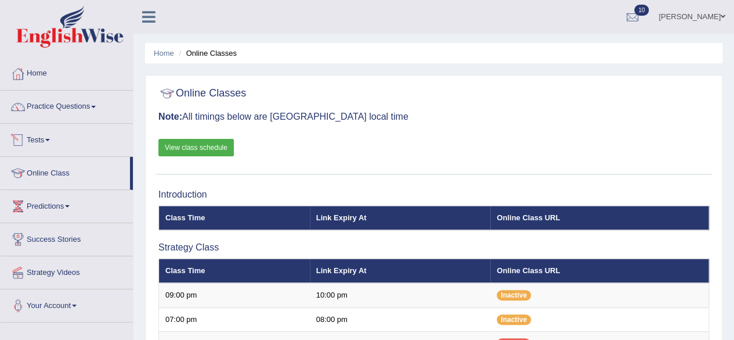
click at [189, 151] on link "View class schedule" at bounding box center [195, 147] width 75 height 17
click at [55, 134] on link "Tests" at bounding box center [67, 138] width 132 height 29
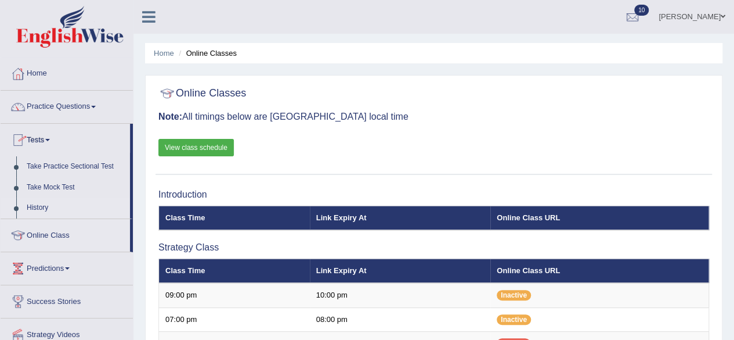
click at [38, 207] on link "History" at bounding box center [75, 207] width 109 height 21
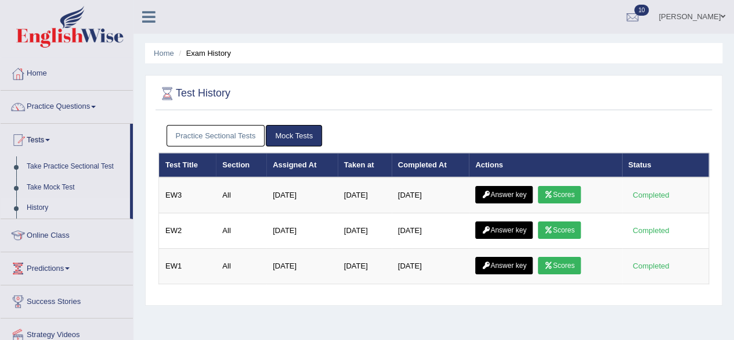
click at [227, 138] on link "Practice Sectional Tests" at bounding box center [216, 135] width 99 height 21
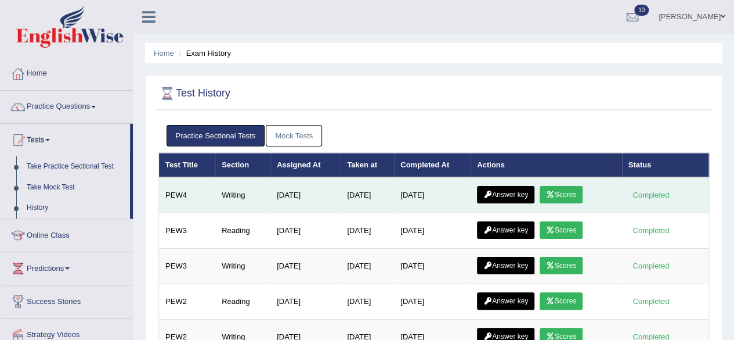
click at [568, 186] on link "Scores" at bounding box center [561, 194] width 43 height 17
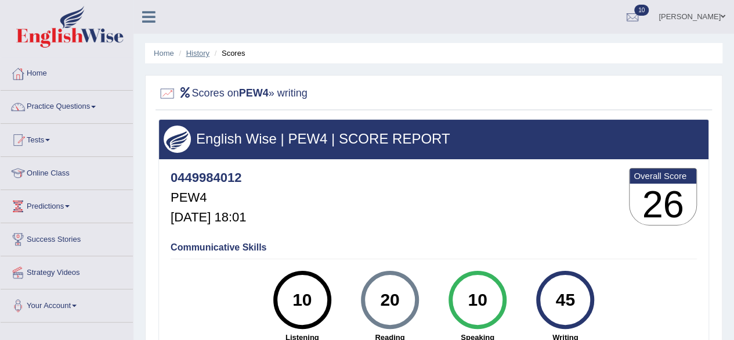
click at [201, 53] on link "History" at bounding box center [197, 53] width 23 height 9
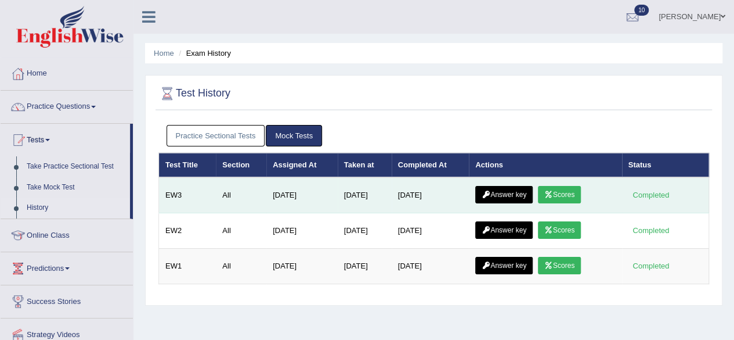
click at [506, 196] on link "Answer key" at bounding box center [503, 194] width 57 height 17
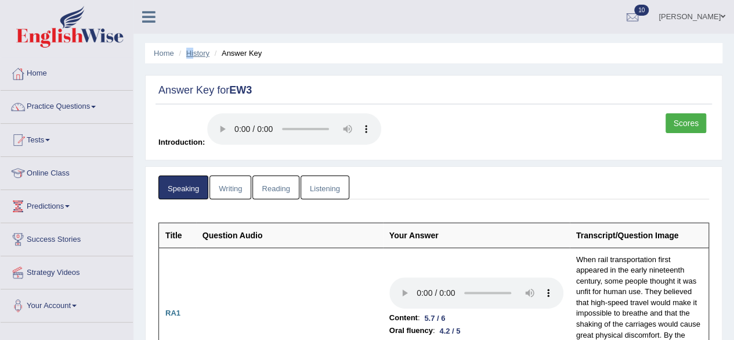
drag, startPoint x: 0, startPoint y: 0, endPoint x: 194, endPoint y: 50, distance: 200.3
click at [194, 50] on ul "Home History Answer Key" at bounding box center [434, 53] width 578 height 20
click at [194, 50] on link "History" at bounding box center [197, 53] width 23 height 9
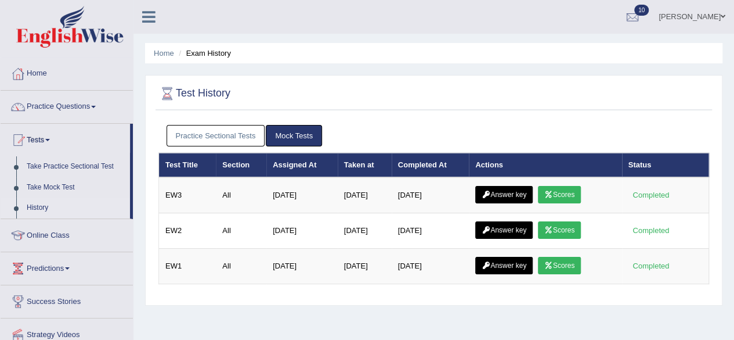
click at [238, 134] on link "Practice Sectional Tests" at bounding box center [216, 135] width 99 height 21
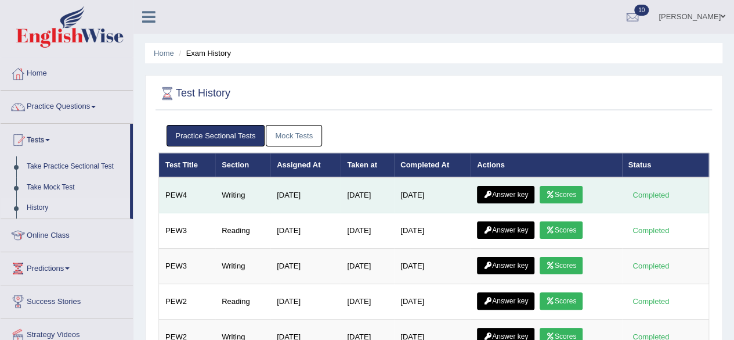
click at [508, 199] on link "Answer key" at bounding box center [505, 194] width 57 height 17
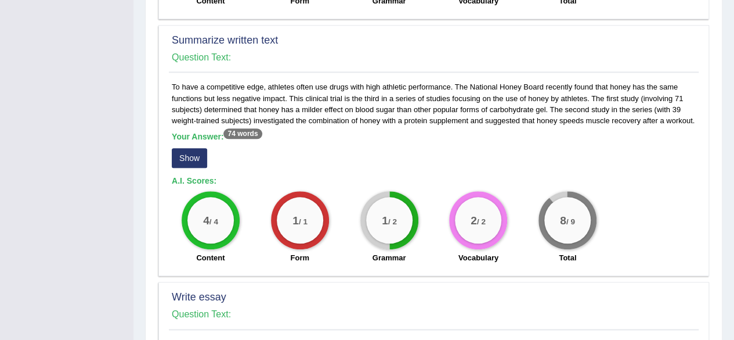
scroll to position [531, 0]
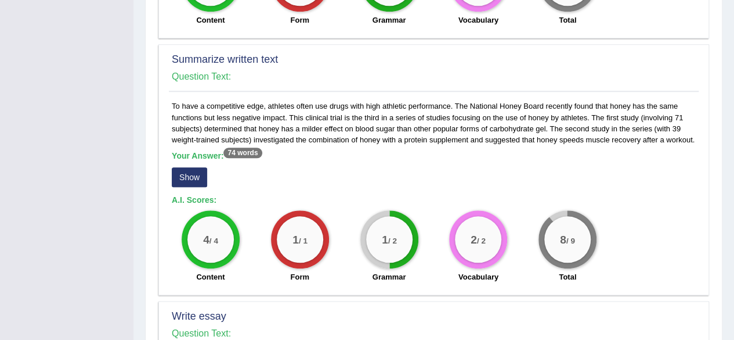
click at [194, 176] on button "Show" at bounding box center [189, 177] width 35 height 20
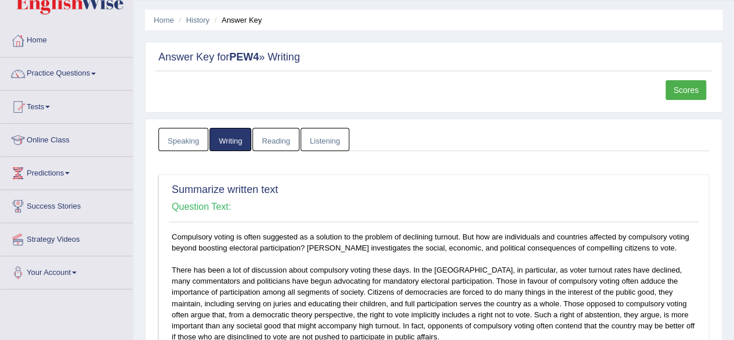
scroll to position [0, 0]
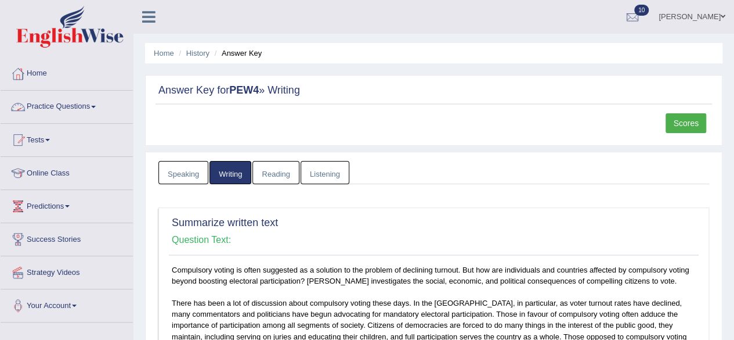
click at [100, 106] on link "Practice Questions" at bounding box center [67, 105] width 132 height 29
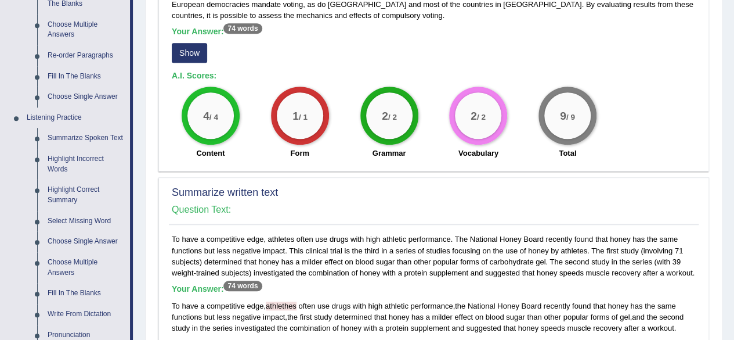
scroll to position [354, 0]
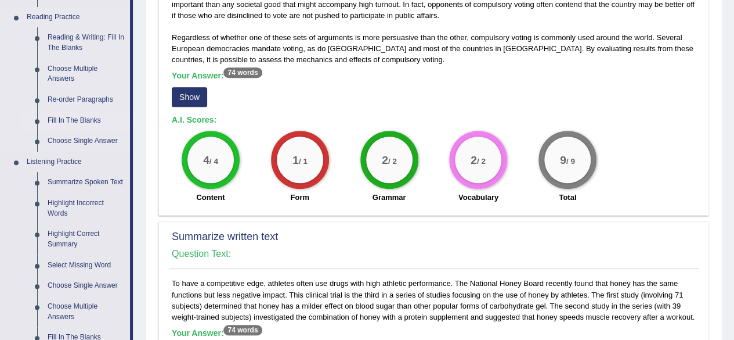
click at [66, 116] on link "Fill In The Blanks" at bounding box center [86, 120] width 88 height 21
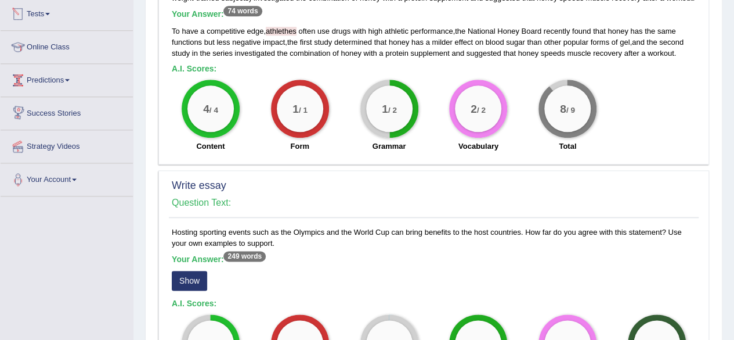
scroll to position [629, 0]
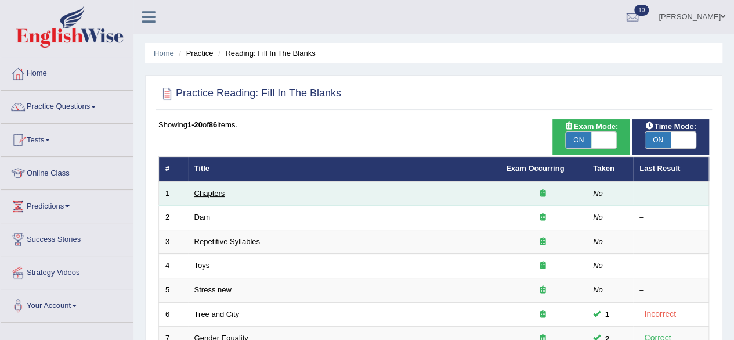
click at [220, 192] on link "Chapters" at bounding box center [209, 193] width 31 height 9
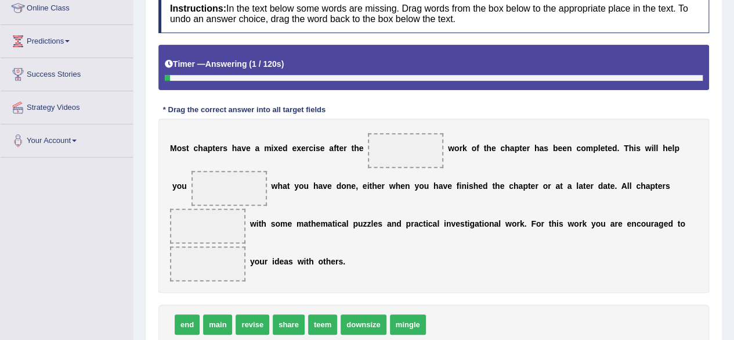
scroll to position [168, 0]
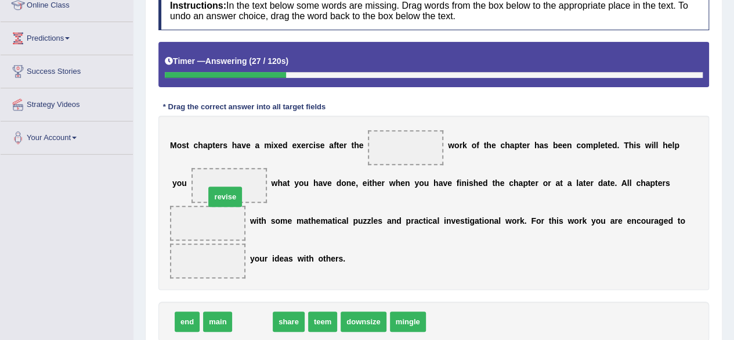
drag, startPoint x: 257, startPoint y: 319, endPoint x: 223, endPoint y: 178, distance: 144.4
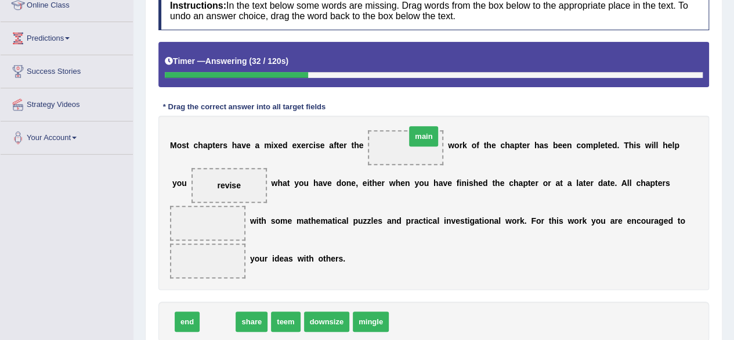
drag, startPoint x: 221, startPoint y: 319, endPoint x: 427, endPoint y: 133, distance: 277.8
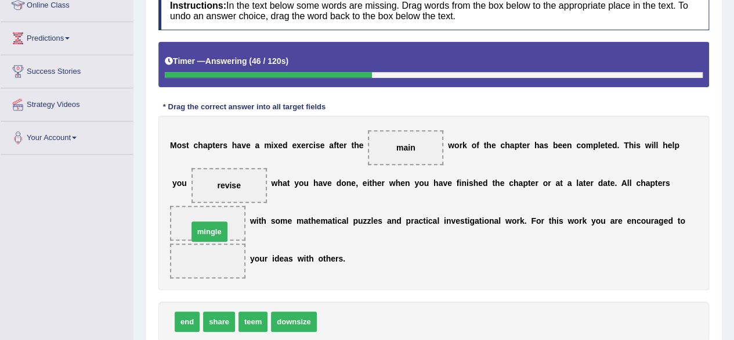
drag, startPoint x: 340, startPoint y: 319, endPoint x: 211, endPoint y: 228, distance: 157.5
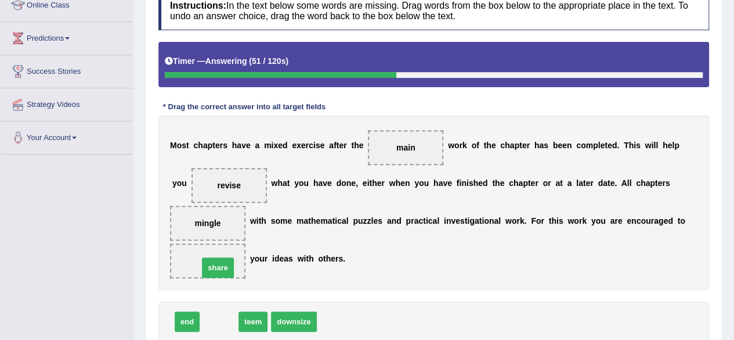
drag, startPoint x: 214, startPoint y: 324, endPoint x: 212, endPoint y: 270, distance: 54.6
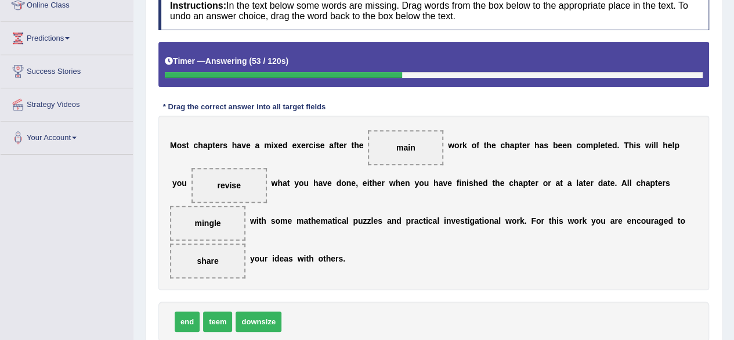
scroll to position [261, 0]
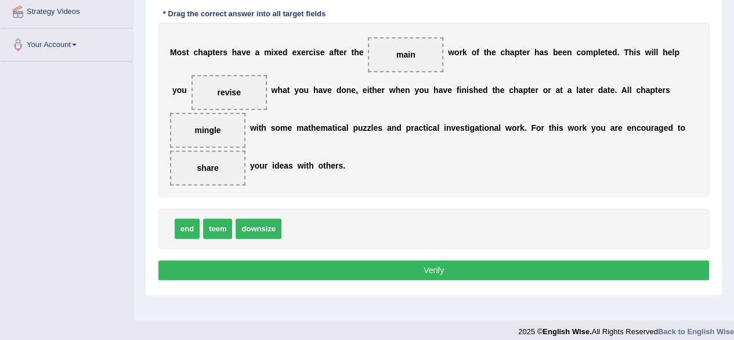
click at [389, 266] on button "Verify" at bounding box center [433, 270] width 551 height 20
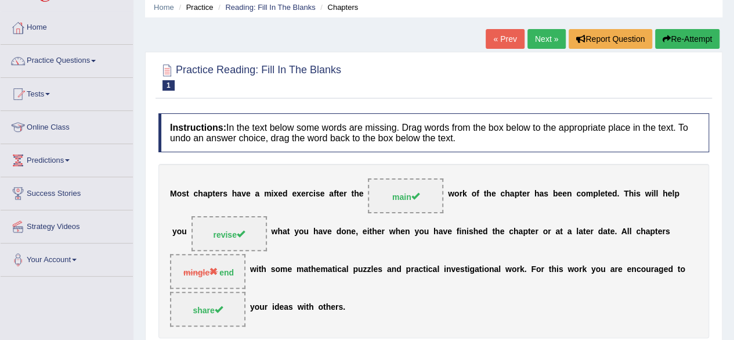
scroll to position [45, 0]
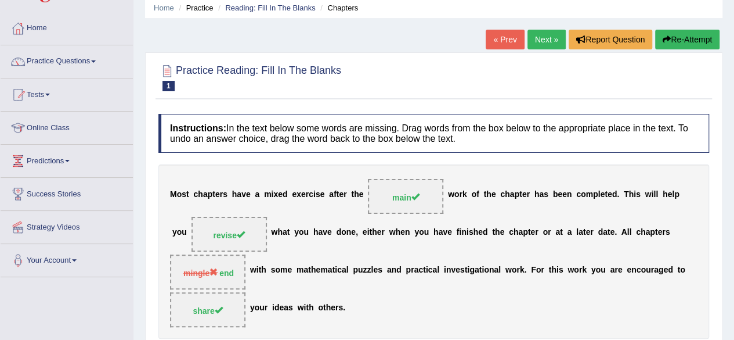
click at [545, 36] on link "Next »" at bounding box center [547, 40] width 38 height 20
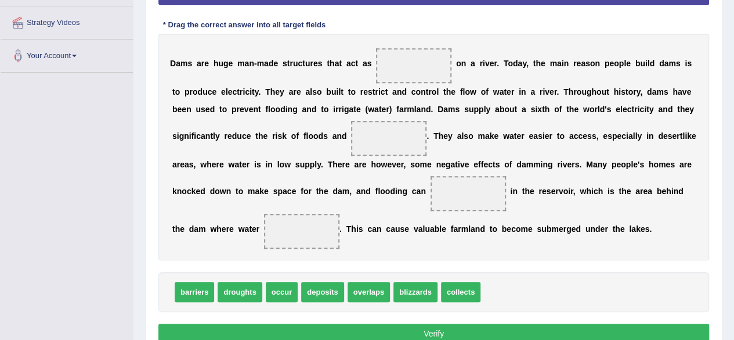
scroll to position [250, 0]
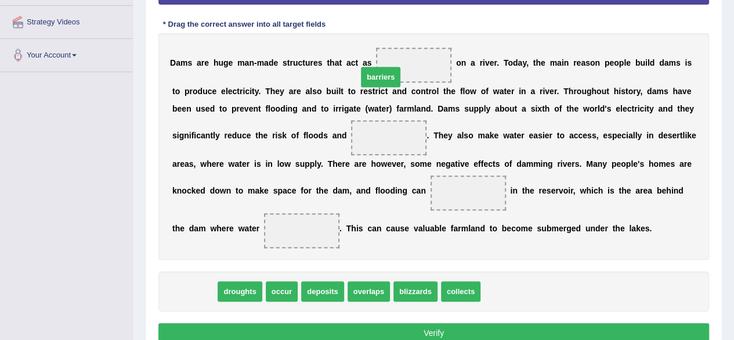
drag, startPoint x: 191, startPoint y: 288, endPoint x: 391, endPoint y: 67, distance: 298.3
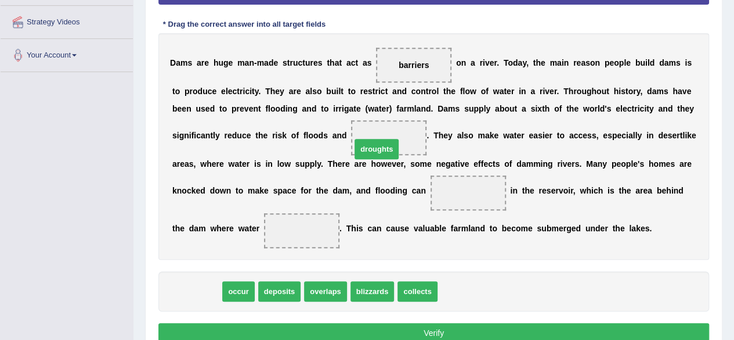
drag, startPoint x: 204, startPoint y: 288, endPoint x: 392, endPoint y: 138, distance: 241.2
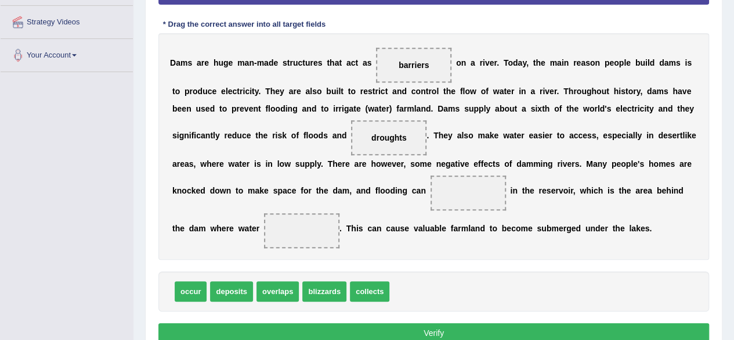
scroll to position [214, 0]
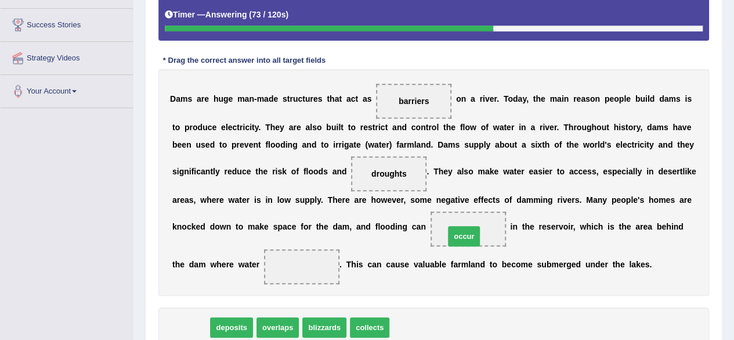
drag, startPoint x: 199, startPoint y: 328, endPoint x: 472, endPoint y: 237, distance: 288.0
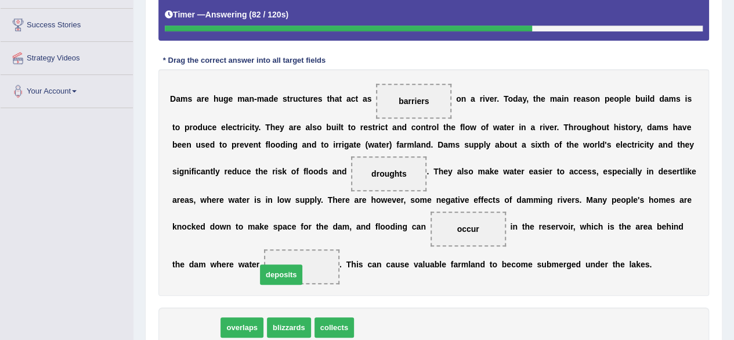
drag, startPoint x: 193, startPoint y: 326, endPoint x: 298, endPoint y: 264, distance: 122.2
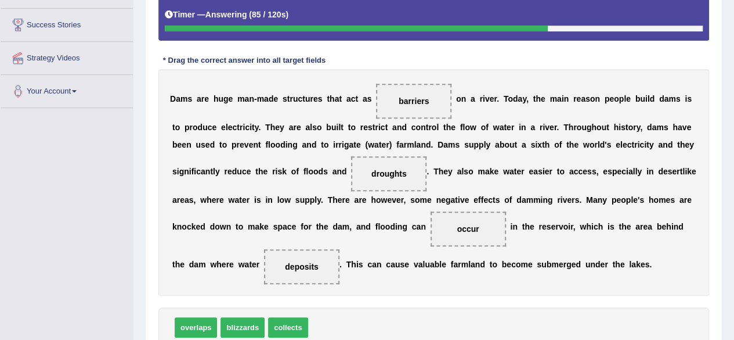
scroll to position [283, 0]
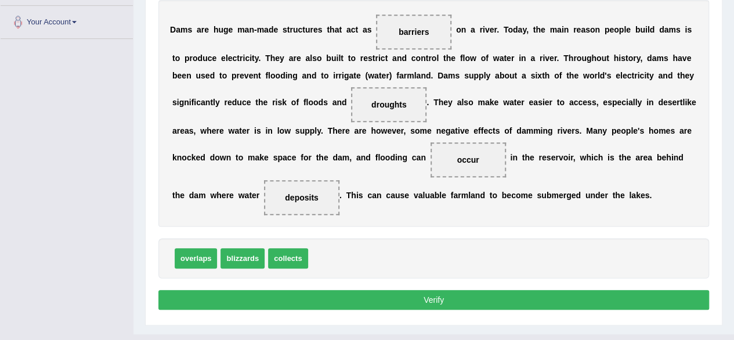
click at [442, 298] on button "Verify" at bounding box center [433, 300] width 551 height 20
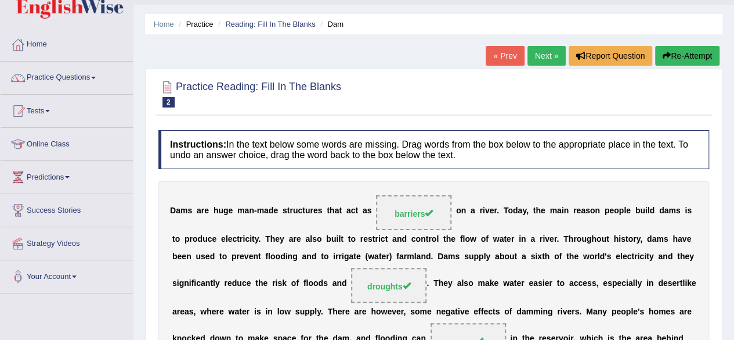
scroll to position [28, 0]
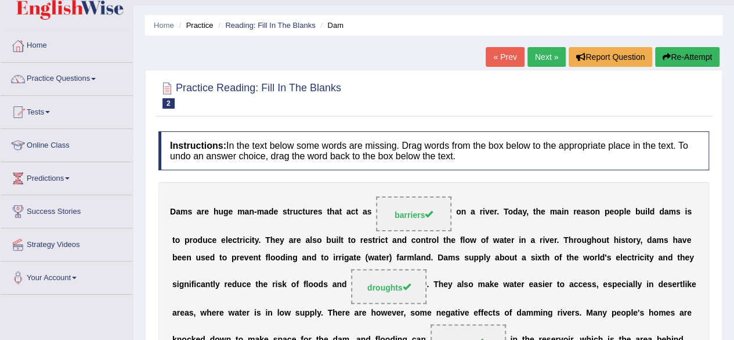
click at [544, 55] on link "Next »" at bounding box center [547, 57] width 38 height 20
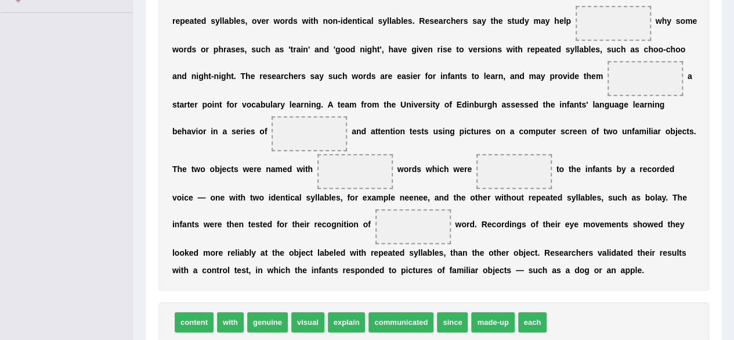
scroll to position [314, 0]
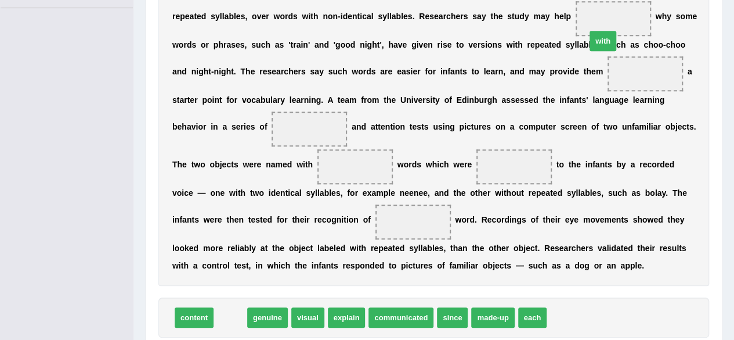
drag, startPoint x: 226, startPoint y: 320, endPoint x: 604, endPoint y: 31, distance: 475.3
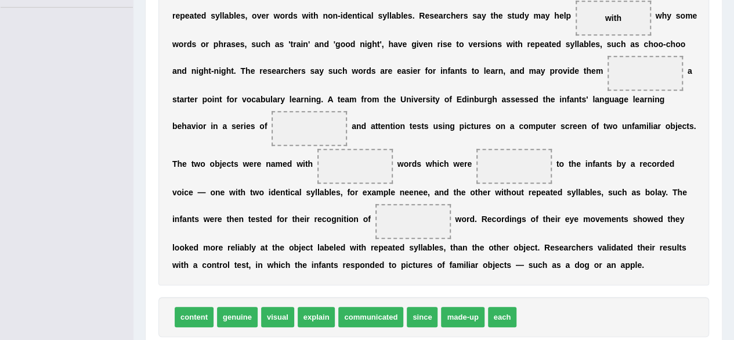
scroll to position [313, 0]
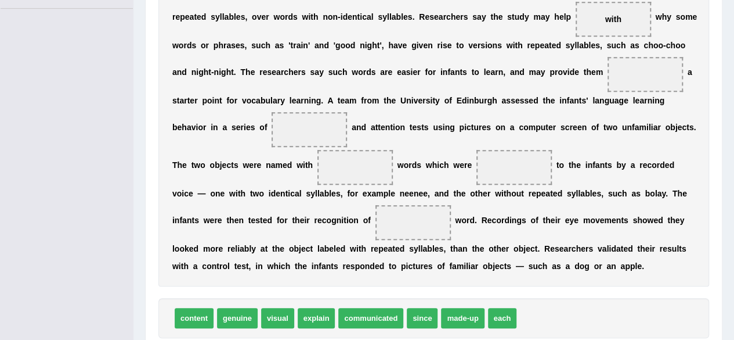
drag, startPoint x: 615, startPoint y: 9, endPoint x: 552, endPoint y: 292, distance: 290.1
click at [552, 292] on div "Instructions: In the text below some words are missing. Drag words from the box…" at bounding box center [434, 109] width 557 height 539
drag, startPoint x: 614, startPoint y: 17, endPoint x: 564, endPoint y: 310, distance: 297.4
drag, startPoint x: 528, startPoint y: 321, endPoint x: 636, endPoint y: 75, distance: 268.7
drag, startPoint x: 312, startPoint y: 314, endPoint x: 625, endPoint y: 9, distance: 436.3
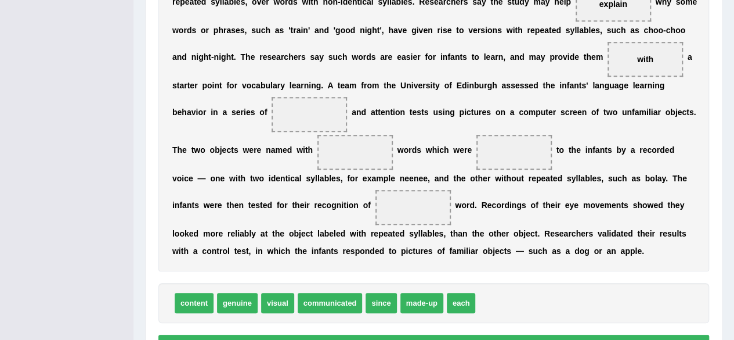
scroll to position [330, 0]
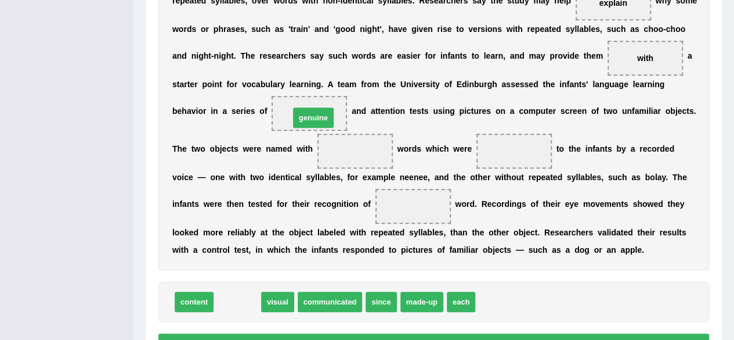
drag, startPoint x: 246, startPoint y: 300, endPoint x: 322, endPoint y: 116, distance: 199.1
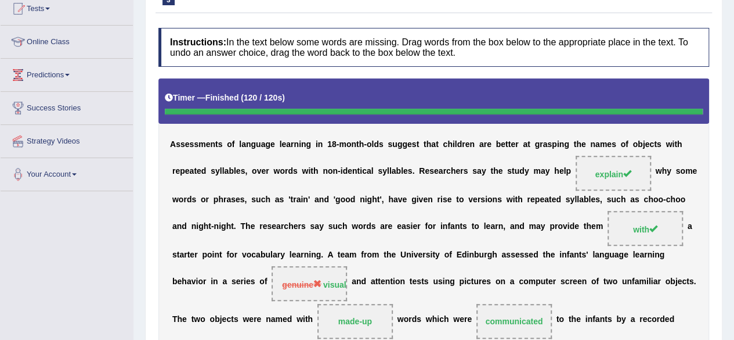
scroll to position [43, 0]
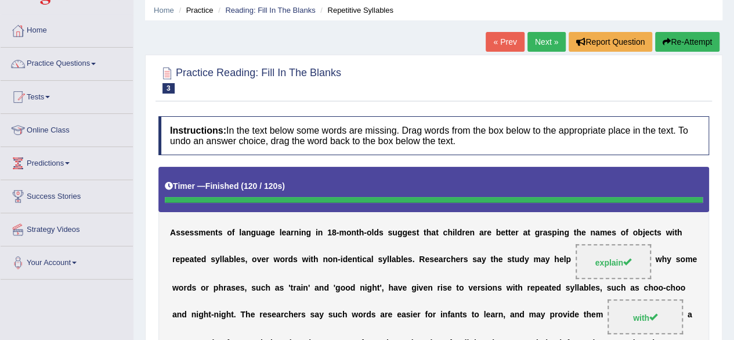
click at [553, 34] on link "Next »" at bounding box center [547, 42] width 38 height 20
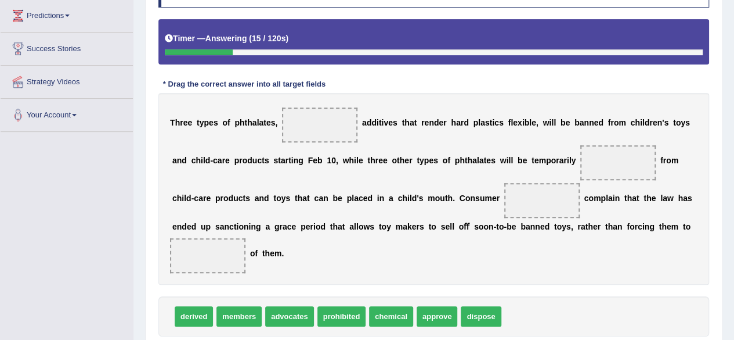
scroll to position [191, 0]
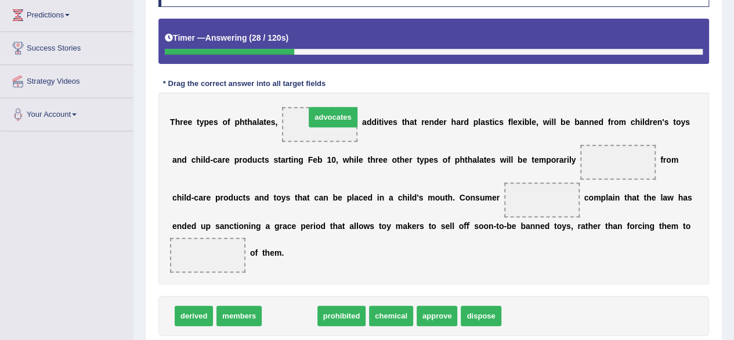
drag, startPoint x: 291, startPoint y: 314, endPoint x: 334, endPoint y: 116, distance: 203.2
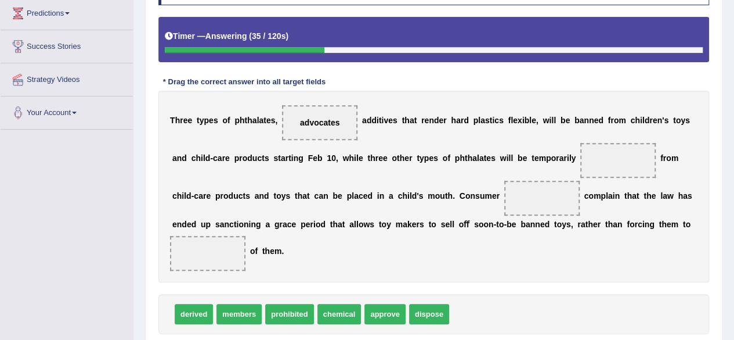
scroll to position [193, 0]
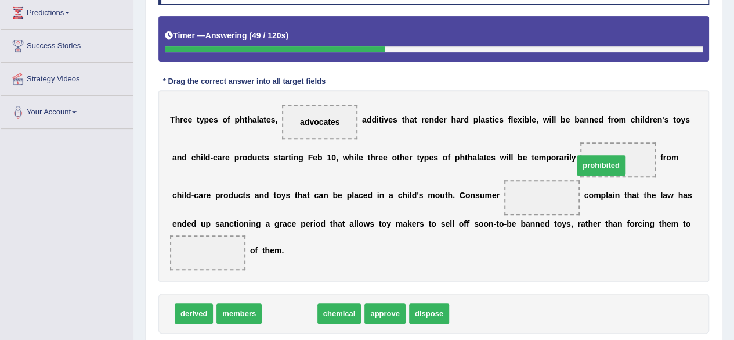
drag, startPoint x: 287, startPoint y: 309, endPoint x: 605, endPoint y: 157, distance: 352.6
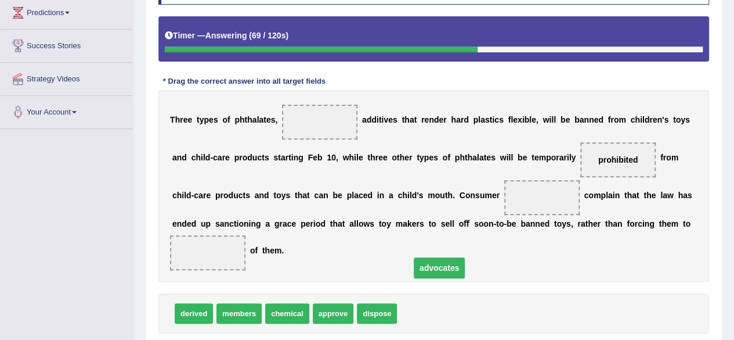
drag, startPoint x: 324, startPoint y: 118, endPoint x: 465, endPoint y: 299, distance: 229.9
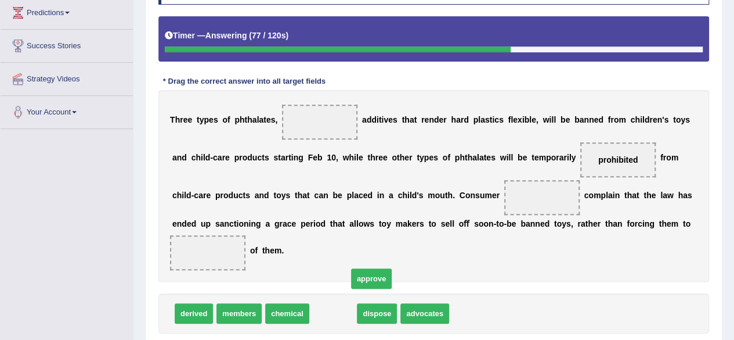
drag, startPoint x: 333, startPoint y: 311, endPoint x: 340, endPoint y: 297, distance: 15.3
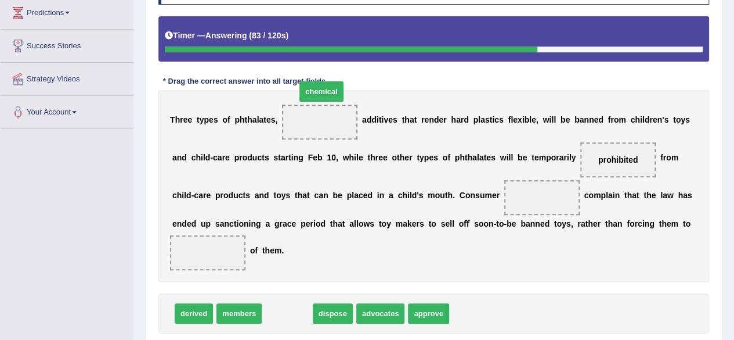
drag, startPoint x: 296, startPoint y: 316, endPoint x: 330, endPoint y: 95, distance: 224.4
click at [330, 95] on span "chemical" at bounding box center [321, 91] width 44 height 20
drag, startPoint x: 294, startPoint y: 310, endPoint x: 323, endPoint y: 112, distance: 200.0
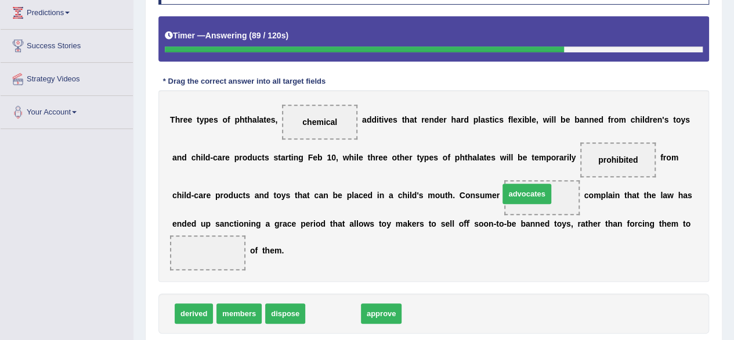
drag, startPoint x: 340, startPoint y: 306, endPoint x: 539, endPoint y: 185, distance: 232.8
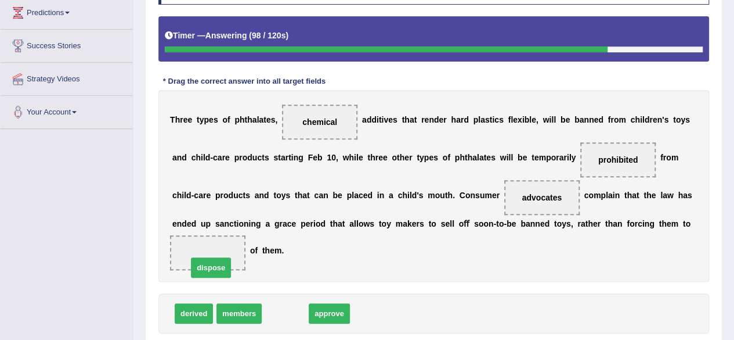
drag, startPoint x: 291, startPoint y: 312, endPoint x: 217, endPoint y: 266, distance: 87.3
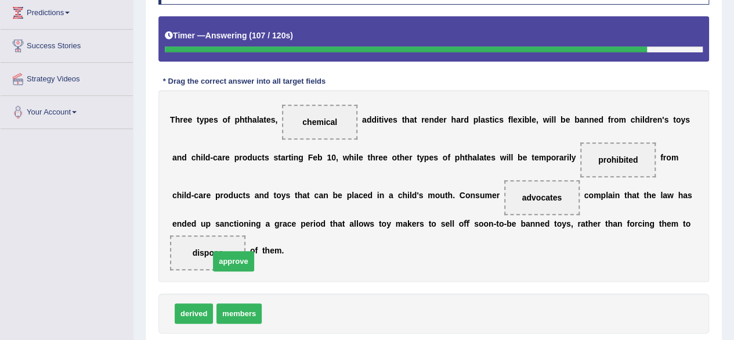
drag, startPoint x: 286, startPoint y: 313, endPoint x: 219, endPoint y: 257, distance: 86.9
drag, startPoint x: 294, startPoint y: 313, endPoint x: 221, endPoint y: 250, distance: 96.7
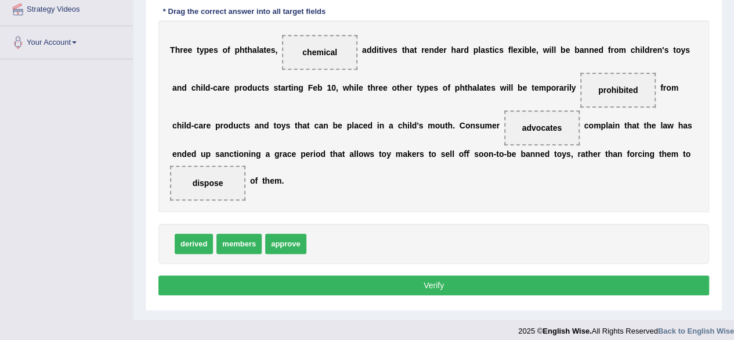
scroll to position [264, 0]
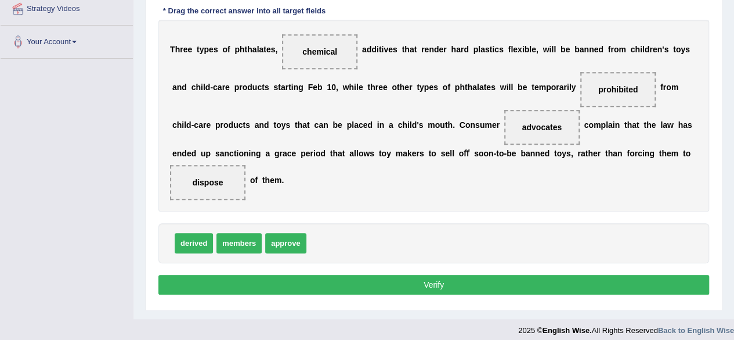
click at [284, 286] on button "Verify" at bounding box center [433, 285] width 551 height 20
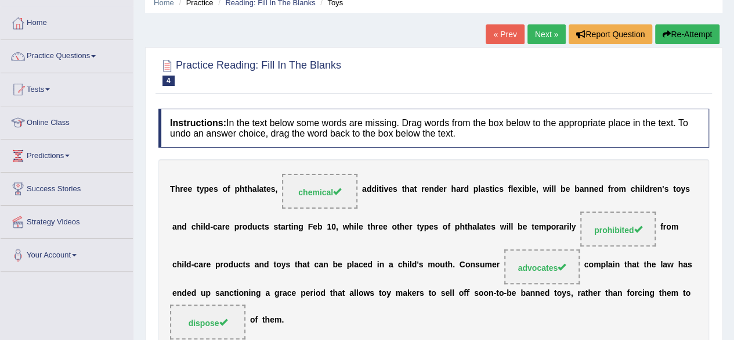
scroll to position [50, 0]
click at [544, 29] on link "Next »" at bounding box center [547, 35] width 38 height 20
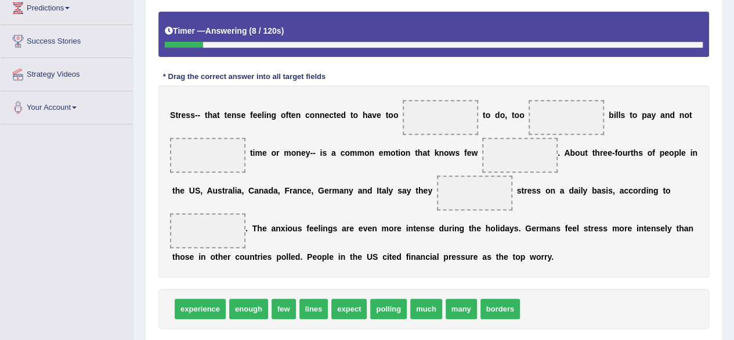
scroll to position [199, 0]
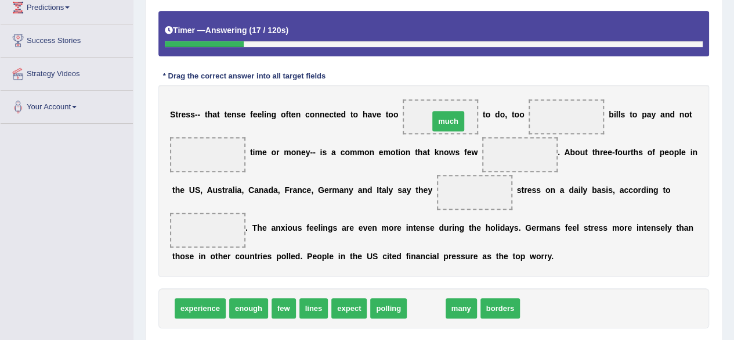
drag, startPoint x: 430, startPoint y: 308, endPoint x: 452, endPoint y: 121, distance: 188.2
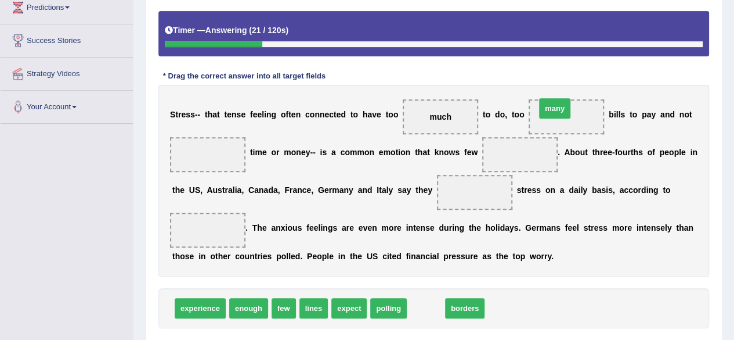
drag, startPoint x: 438, startPoint y: 308, endPoint x: 571, endPoint y: 114, distance: 235.5
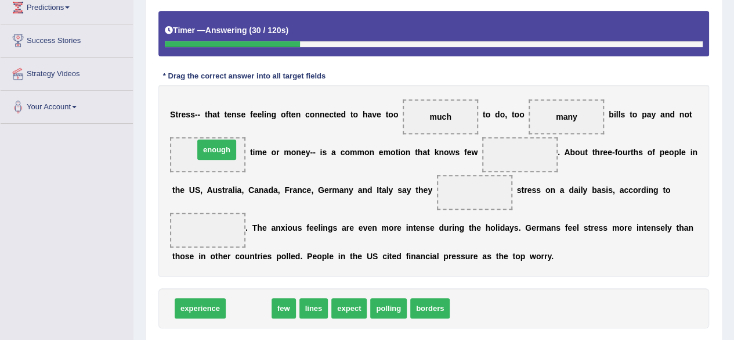
drag, startPoint x: 250, startPoint y: 311, endPoint x: 217, endPoint y: 155, distance: 158.9
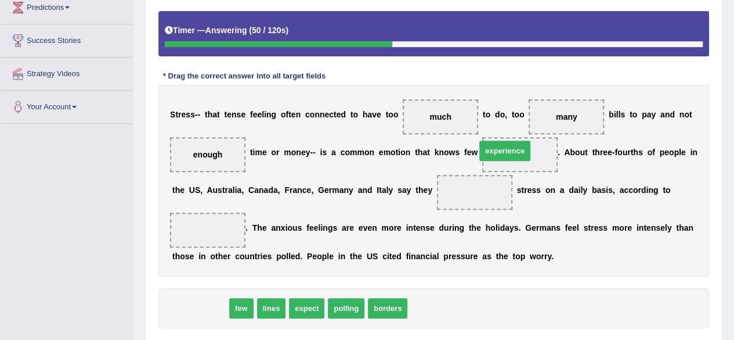
drag, startPoint x: 206, startPoint y: 305, endPoint x: 512, endPoint y: 146, distance: 344.8
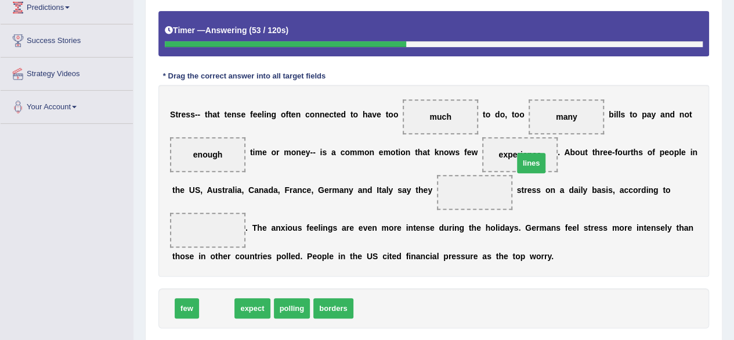
drag, startPoint x: 209, startPoint y: 308, endPoint x: 521, endPoint y: 158, distance: 346.3
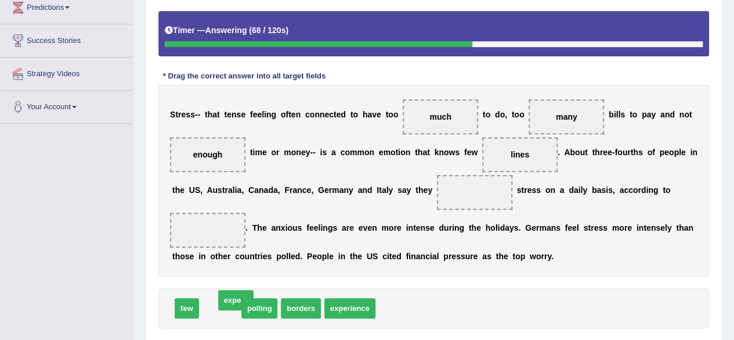
drag, startPoint x: 214, startPoint y: 311, endPoint x: 226, endPoint y: 304, distance: 13.2
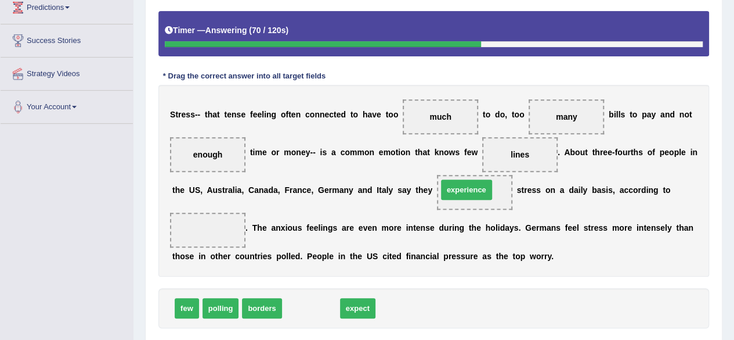
drag, startPoint x: 311, startPoint y: 305, endPoint x: 467, endPoint y: 186, distance: 195.5
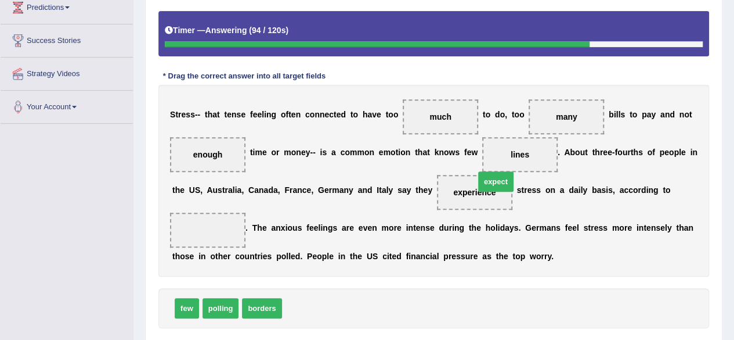
drag, startPoint x: 301, startPoint y: 305, endPoint x: 493, endPoint y: 178, distance: 230.5
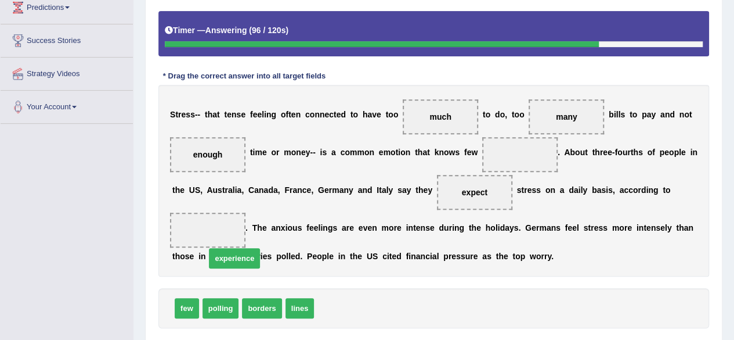
drag, startPoint x: 345, startPoint y: 308, endPoint x: 220, endPoint y: 248, distance: 138.4
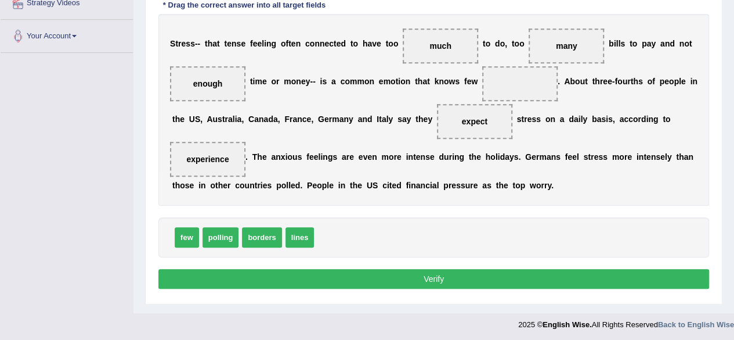
click at [345, 271] on button "Verify" at bounding box center [433, 279] width 551 height 20
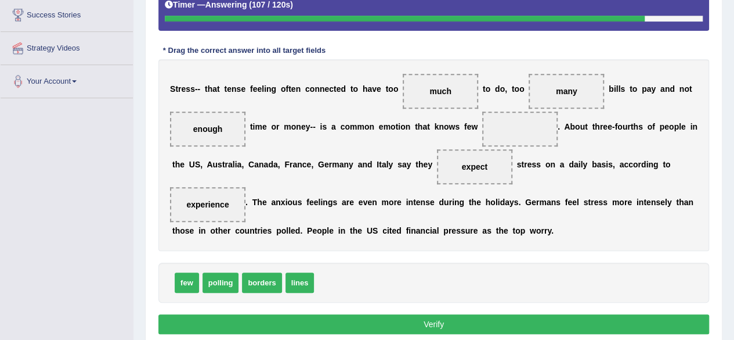
scroll to position [224, 0]
drag, startPoint x: 299, startPoint y: 285, endPoint x: 514, endPoint y: 129, distance: 266.0
click at [383, 320] on button "Verify" at bounding box center [433, 324] width 551 height 20
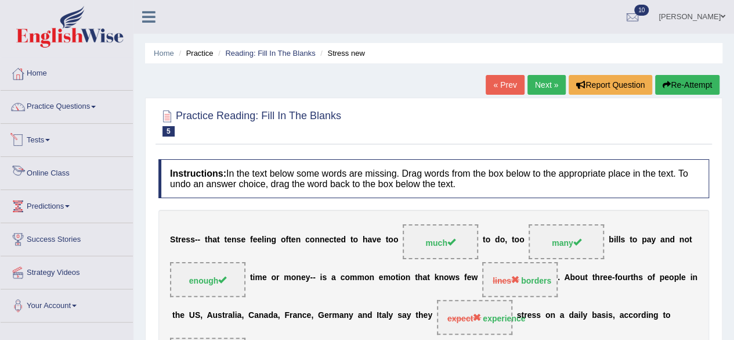
scroll to position [0, 0]
click at [547, 84] on link "Next »" at bounding box center [547, 85] width 38 height 20
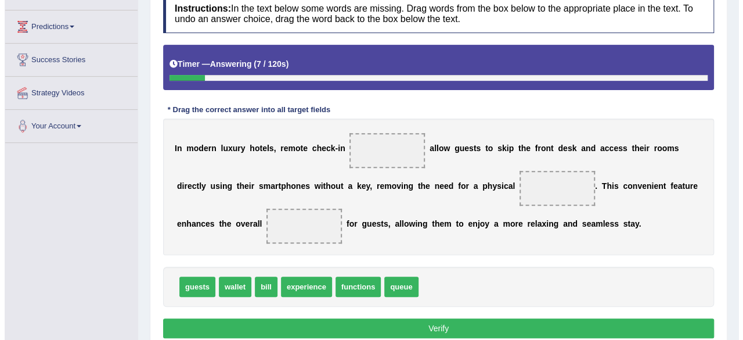
scroll to position [182, 0]
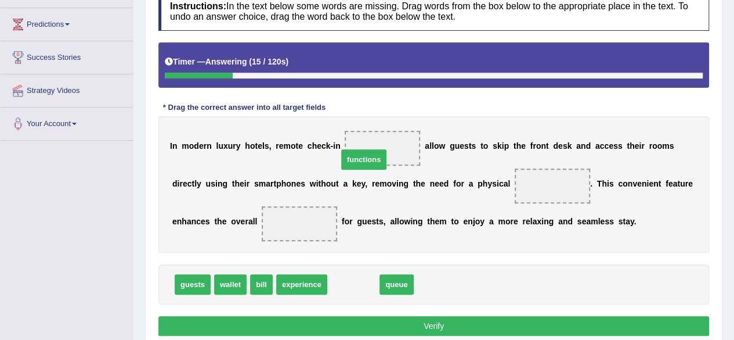
drag, startPoint x: 349, startPoint y: 284, endPoint x: 361, endPoint y: 156, distance: 128.8
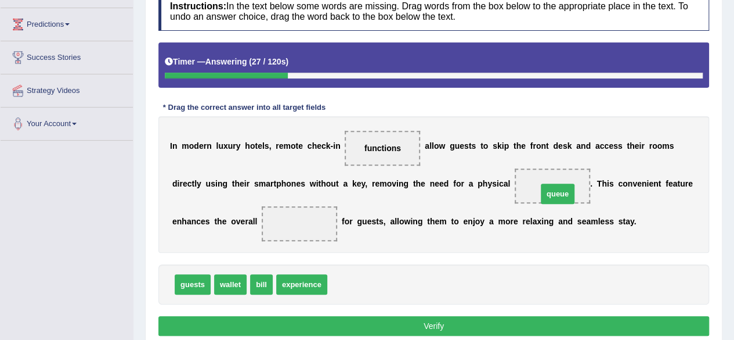
drag, startPoint x: 351, startPoint y: 280, endPoint x: 561, endPoint y: 190, distance: 228.8
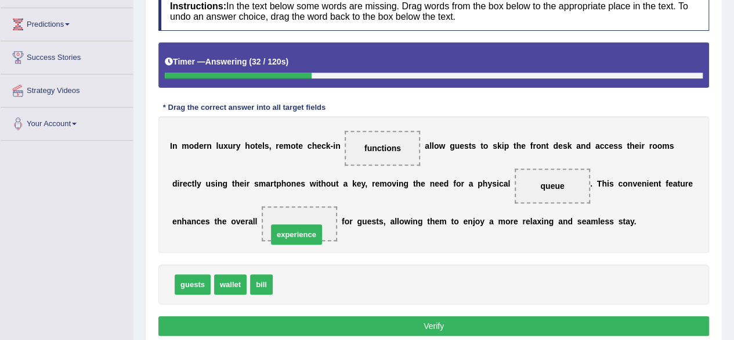
drag, startPoint x: 301, startPoint y: 282, endPoint x: 296, endPoint y: 226, distance: 55.4
click at [348, 319] on button "Verify" at bounding box center [433, 326] width 551 height 20
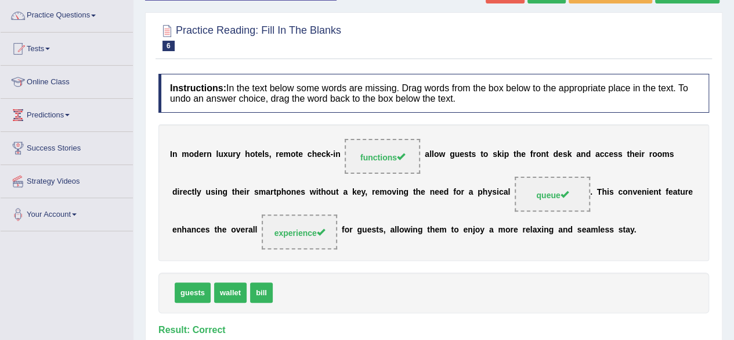
scroll to position [0, 0]
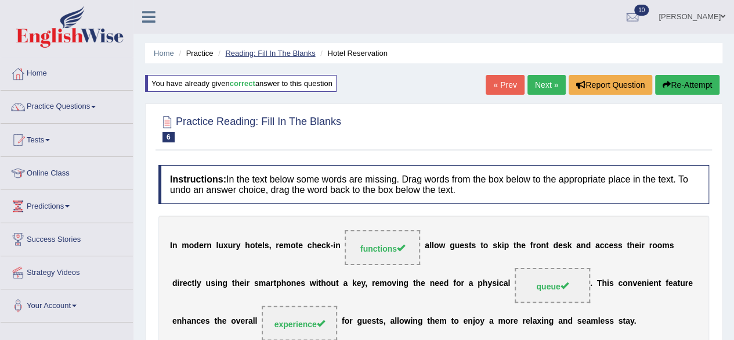
click at [304, 56] on link "Reading: Fill In The Blanks" at bounding box center [270, 53] width 90 height 9
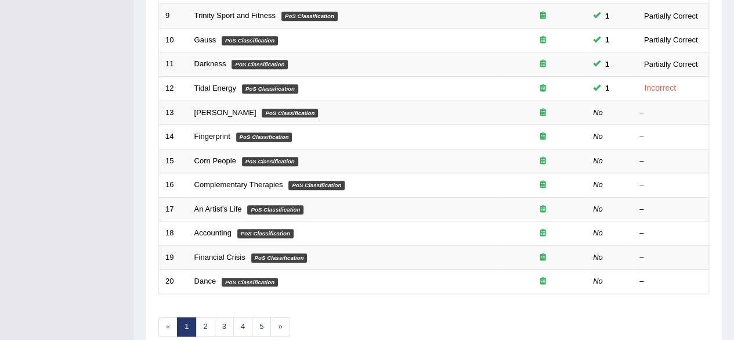
scroll to position [371, 0]
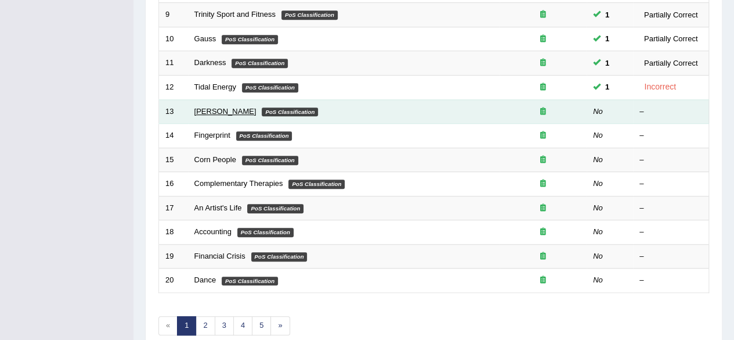
click at [208, 107] on link "[PERSON_NAME]" at bounding box center [225, 111] width 62 height 9
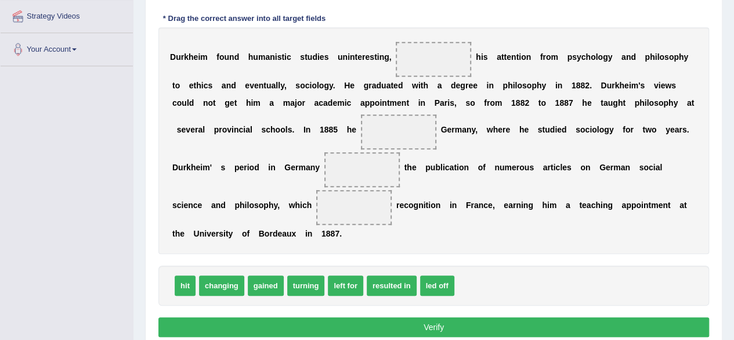
scroll to position [257, 0]
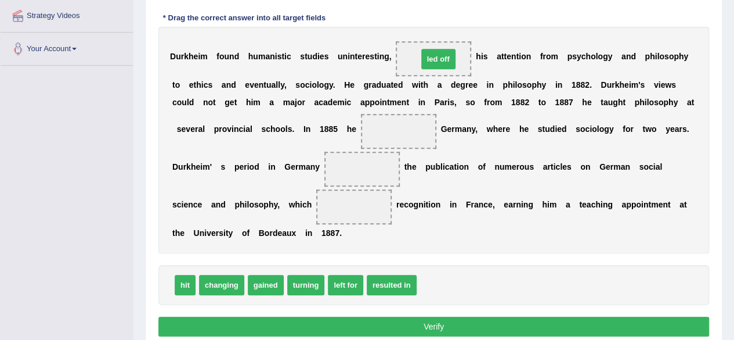
drag, startPoint x: 435, startPoint y: 285, endPoint x: 436, endPoint y: 41, distance: 243.8
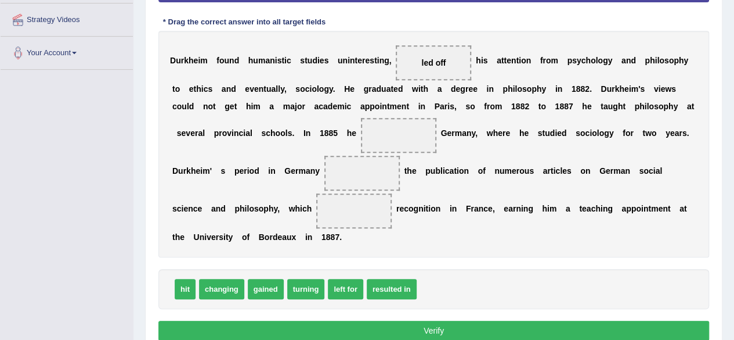
scroll to position [253, 0]
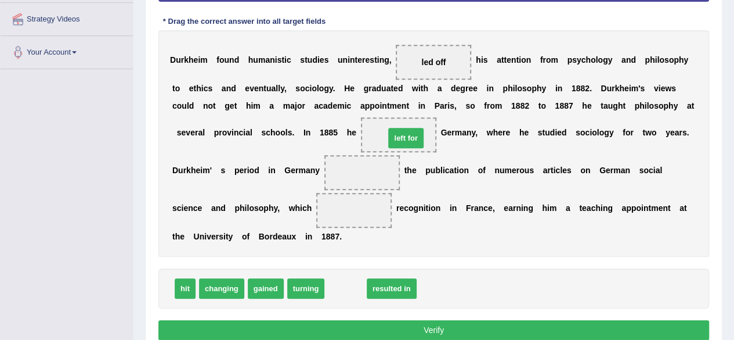
drag, startPoint x: 344, startPoint y: 288, endPoint x: 404, endPoint y: 138, distance: 162.0
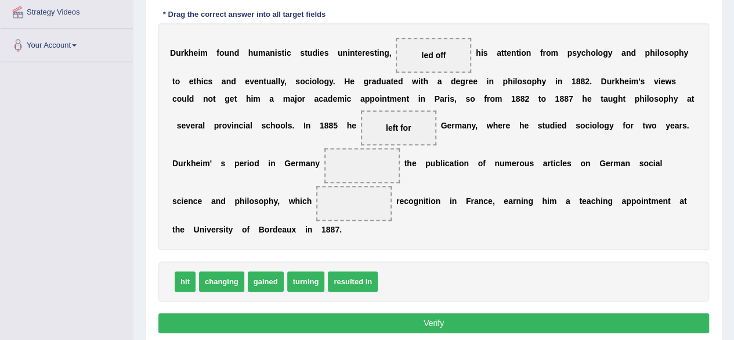
scroll to position [261, 0]
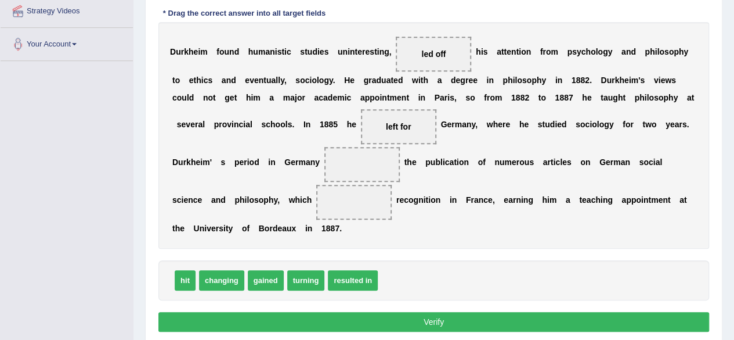
click at [259, 278] on span "gained" at bounding box center [266, 280] width 36 height 20
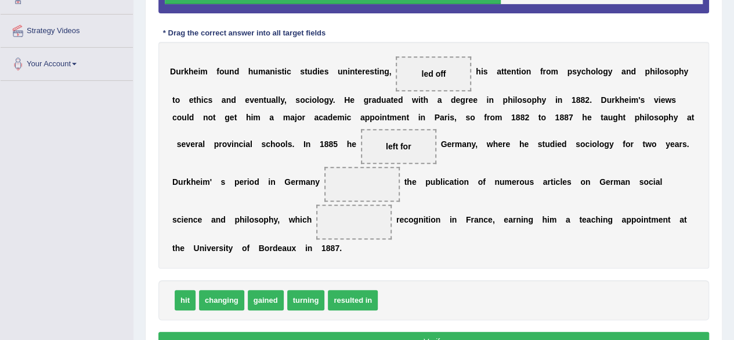
scroll to position [241, 0]
drag, startPoint x: 185, startPoint y: 299, endPoint x: 369, endPoint y: 187, distance: 215.4
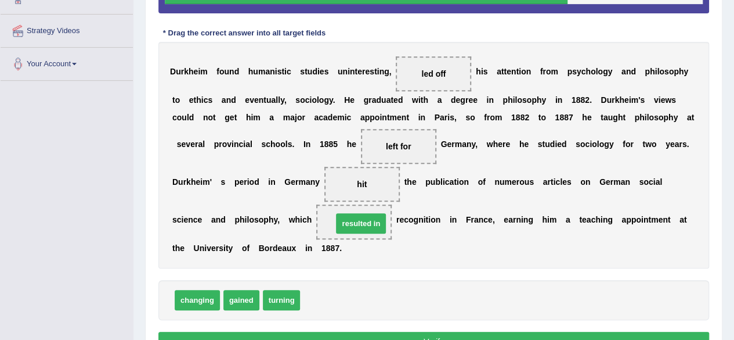
drag, startPoint x: 331, startPoint y: 304, endPoint x: 363, endPoint y: 227, distance: 83.2
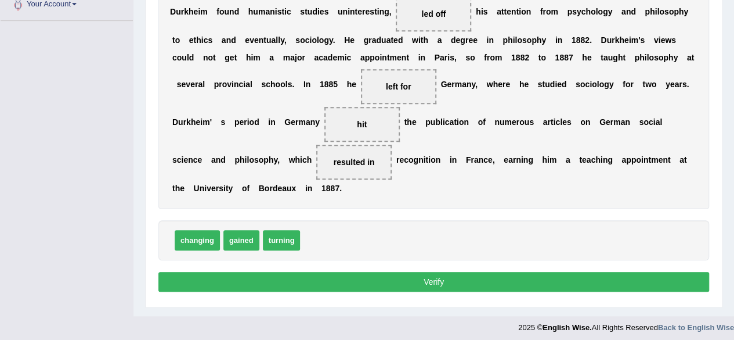
scroll to position [302, 0]
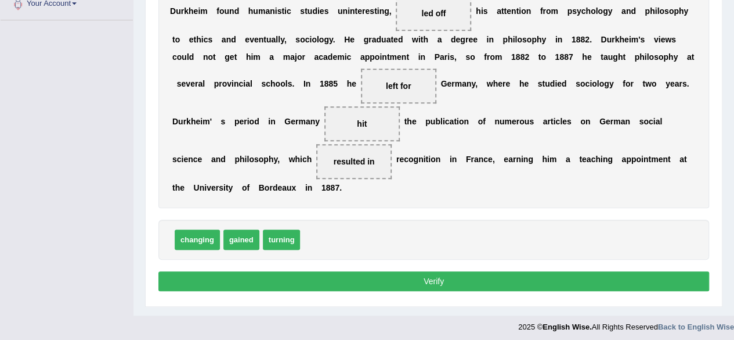
click at [400, 276] on button "Verify" at bounding box center [433, 281] width 551 height 20
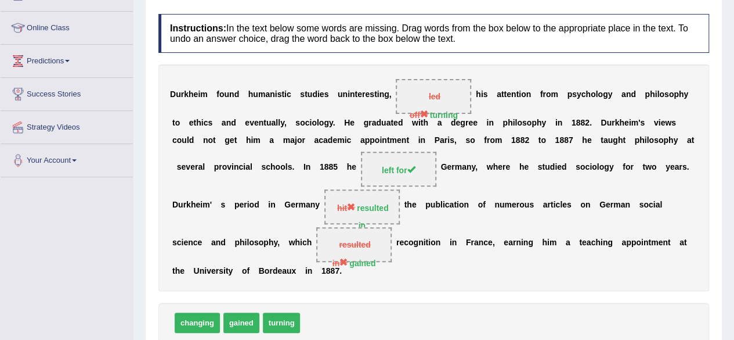
scroll to position [145, 0]
